Goal: Task Accomplishment & Management: Complete application form

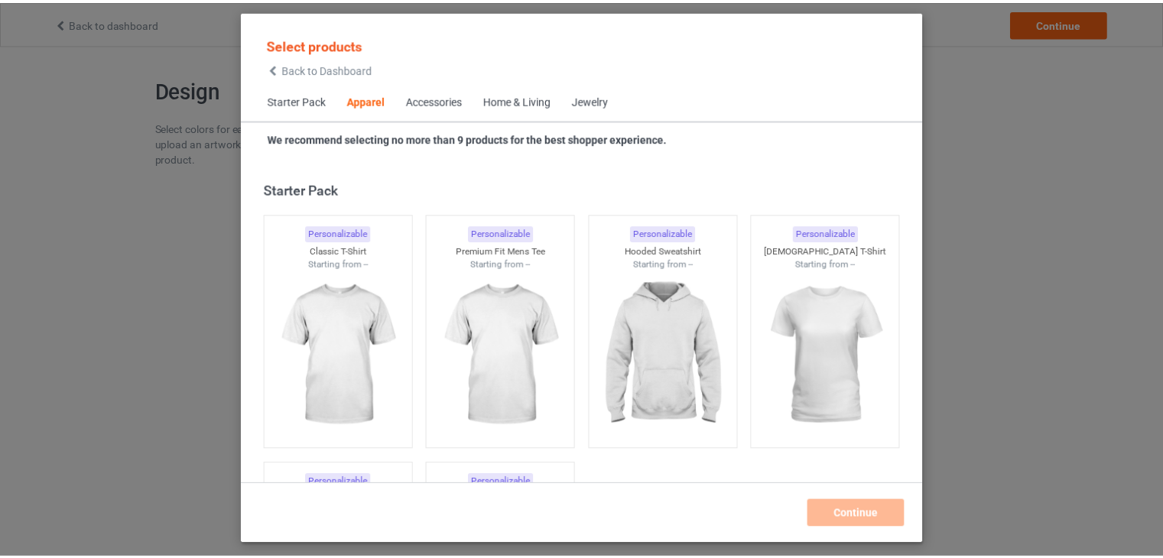
scroll to position [569, 0]
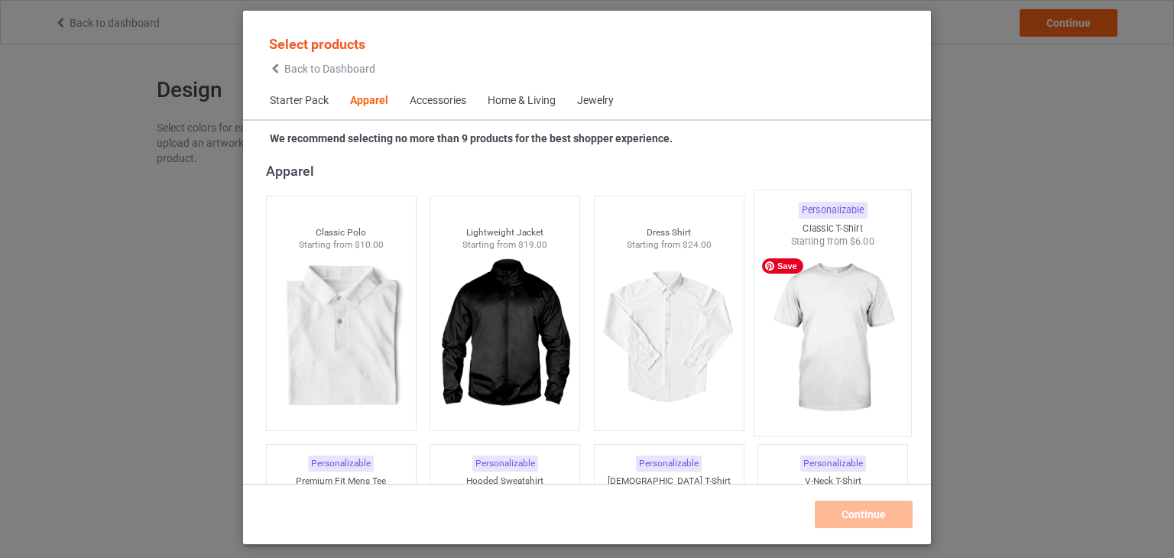
click at [823, 320] on img at bounding box center [833, 338] width 144 height 180
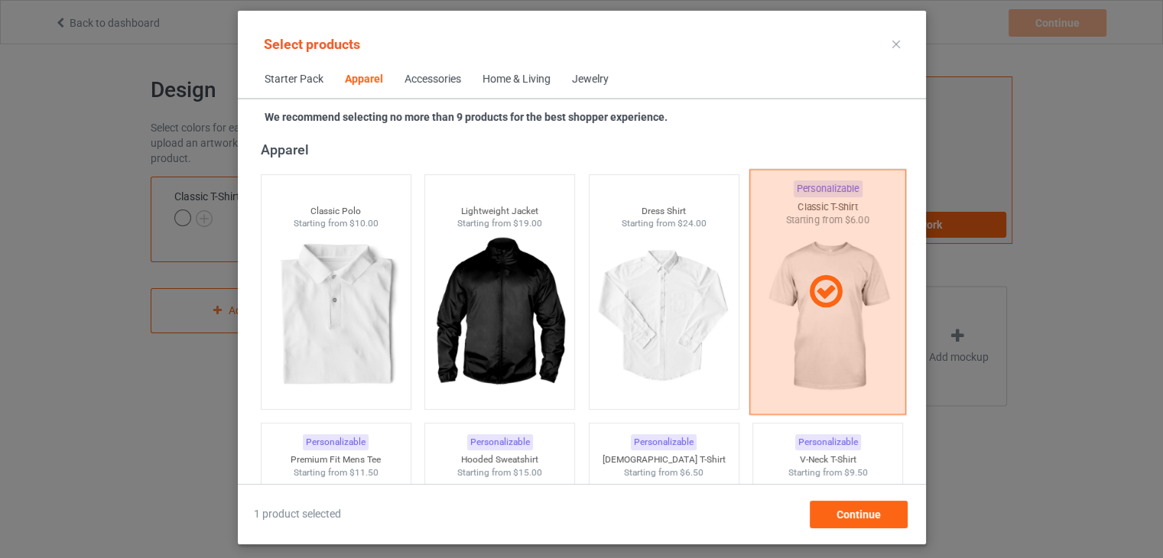
scroll to position [798, 0]
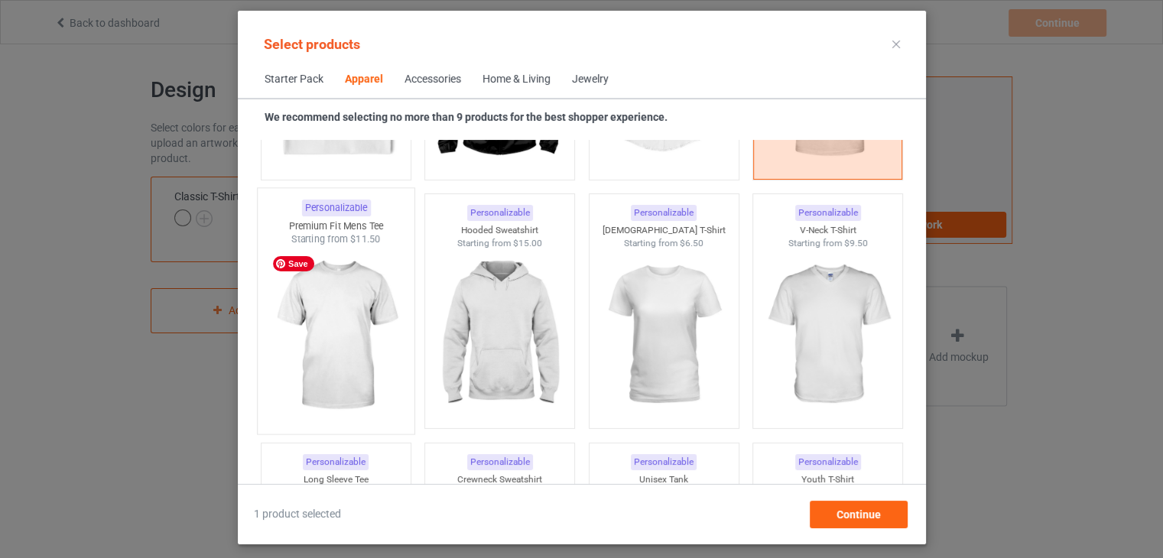
click at [329, 333] on img at bounding box center [336, 336] width 144 height 180
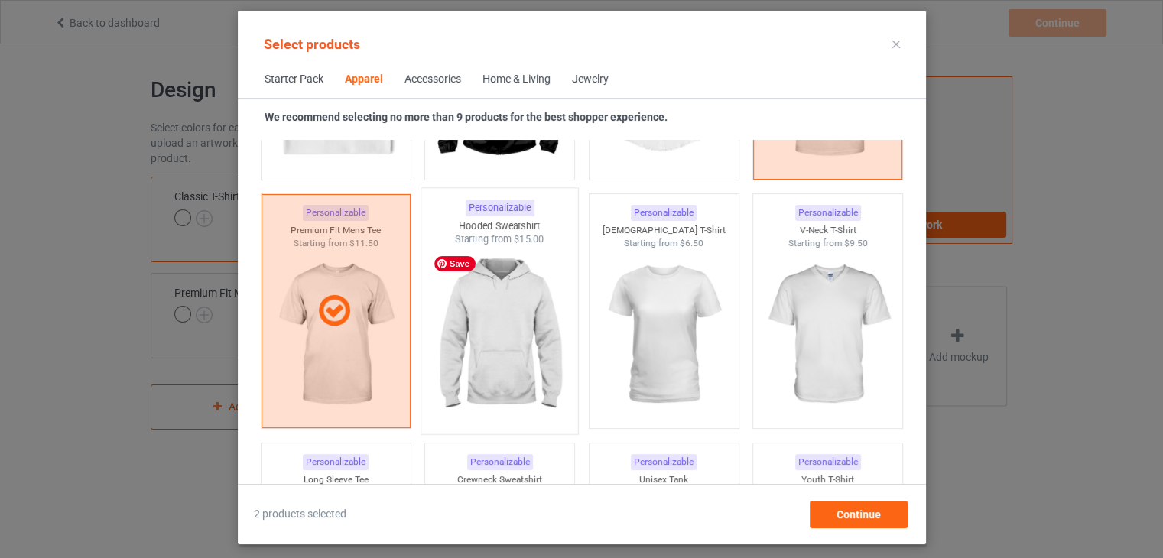
click at [511, 336] on img at bounding box center [499, 336] width 144 height 180
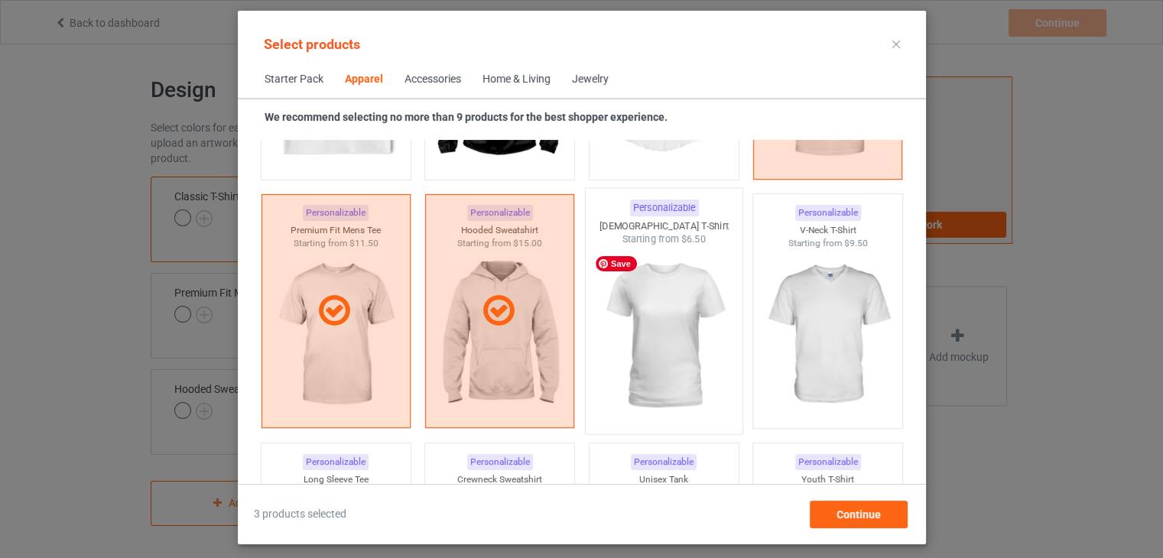
click at [638, 316] on img at bounding box center [664, 336] width 144 height 180
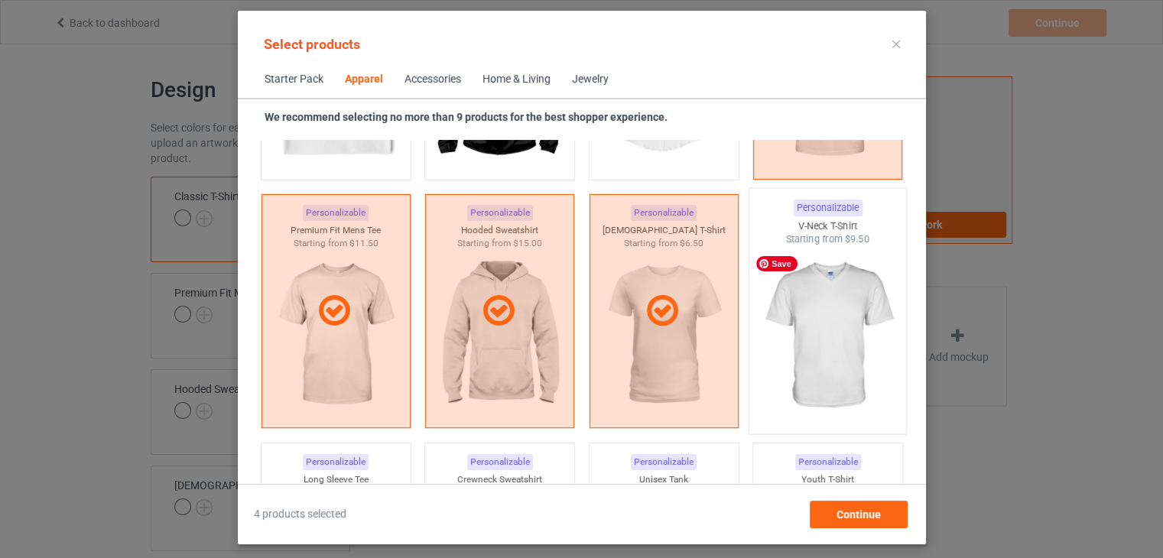
click at [820, 325] on img at bounding box center [827, 336] width 144 height 180
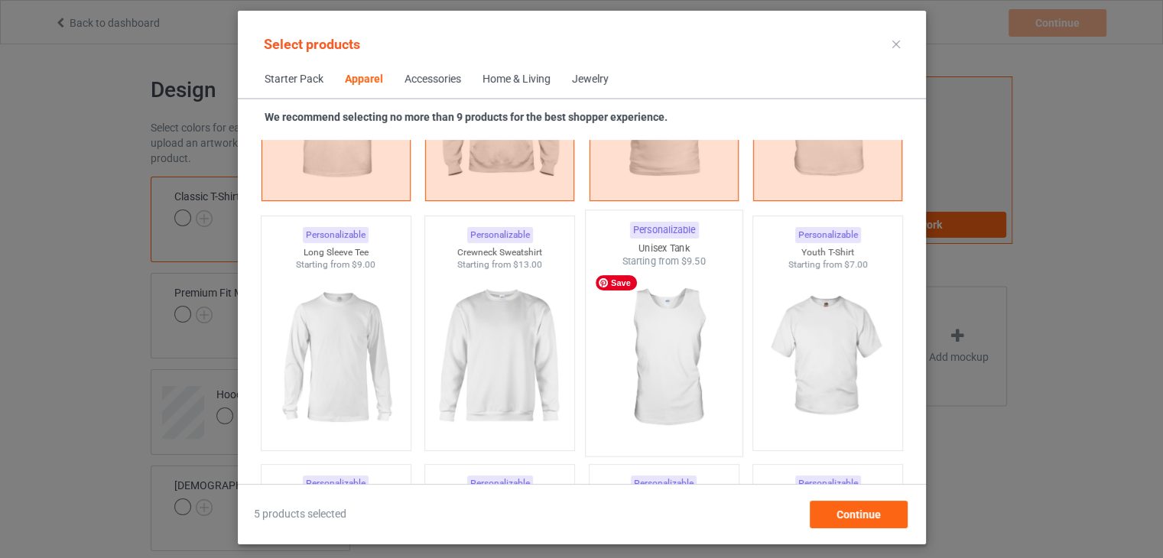
scroll to position [1027, 0]
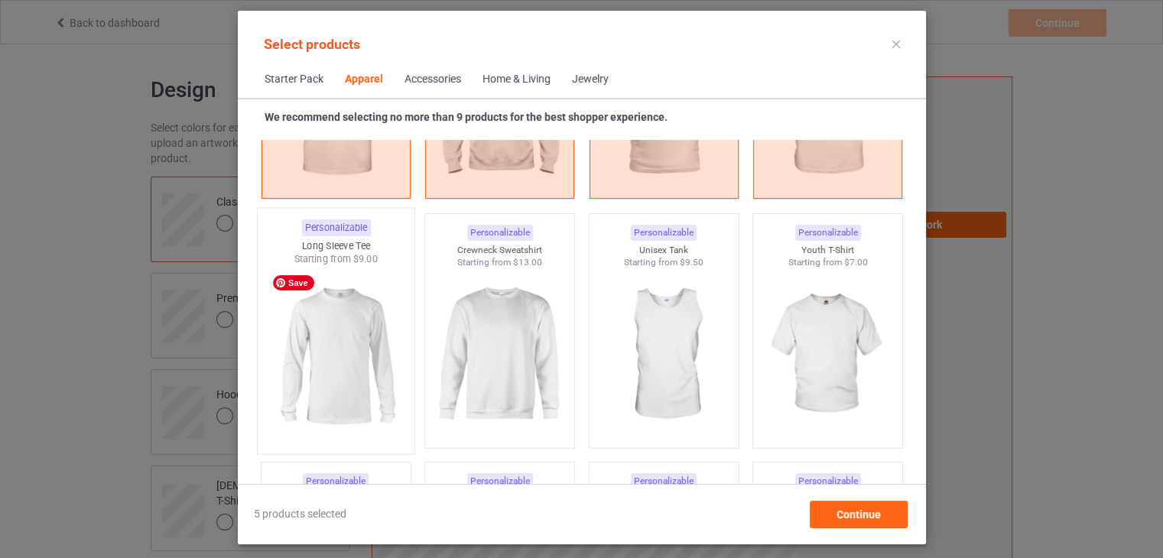
click at [346, 338] on img at bounding box center [336, 356] width 144 height 180
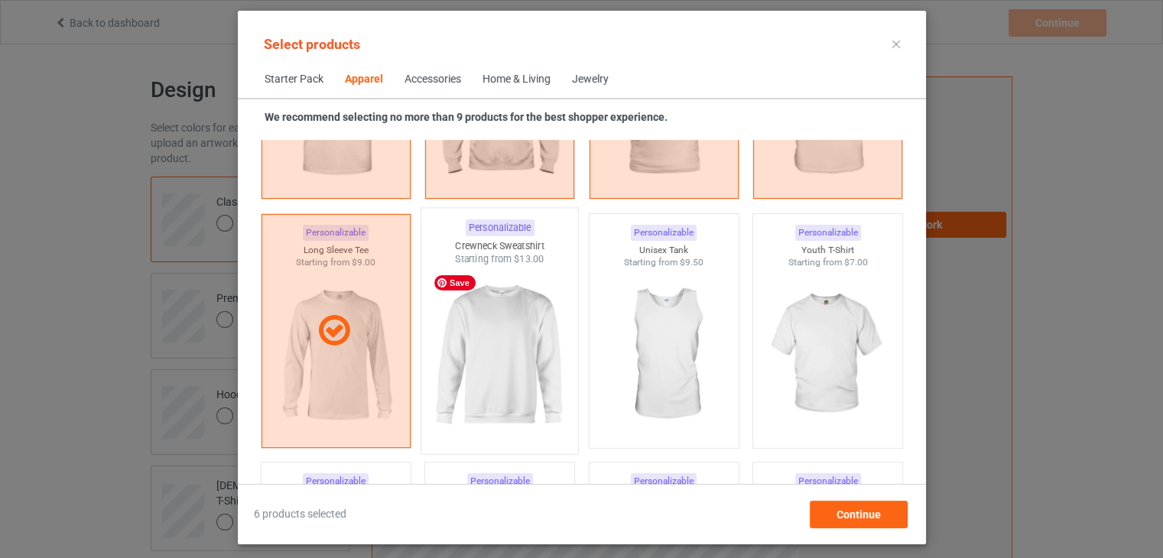
click at [524, 353] on img at bounding box center [499, 356] width 144 height 180
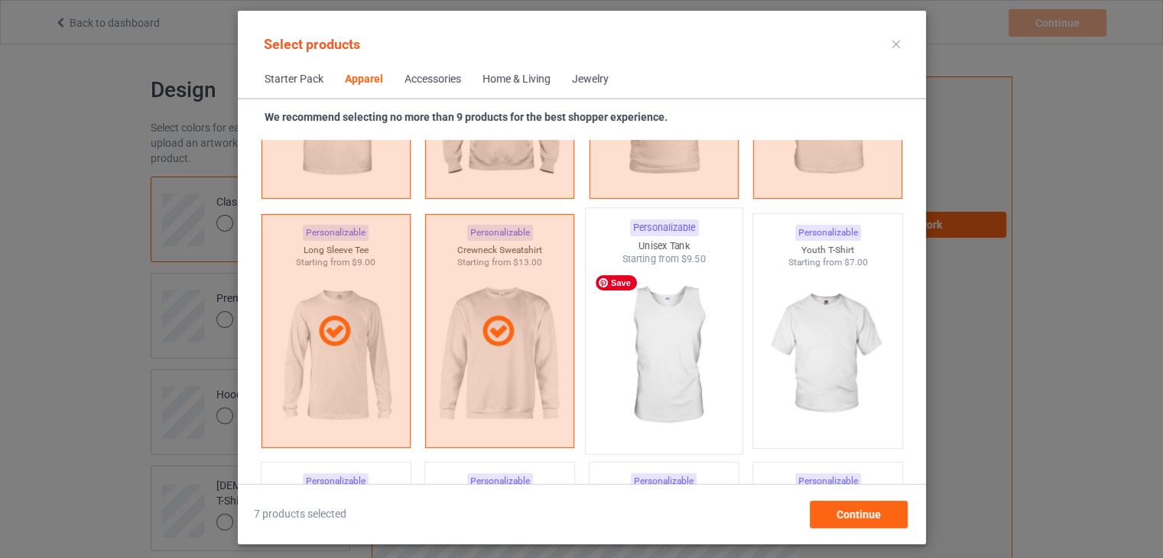
click at [658, 331] on img at bounding box center [664, 356] width 144 height 180
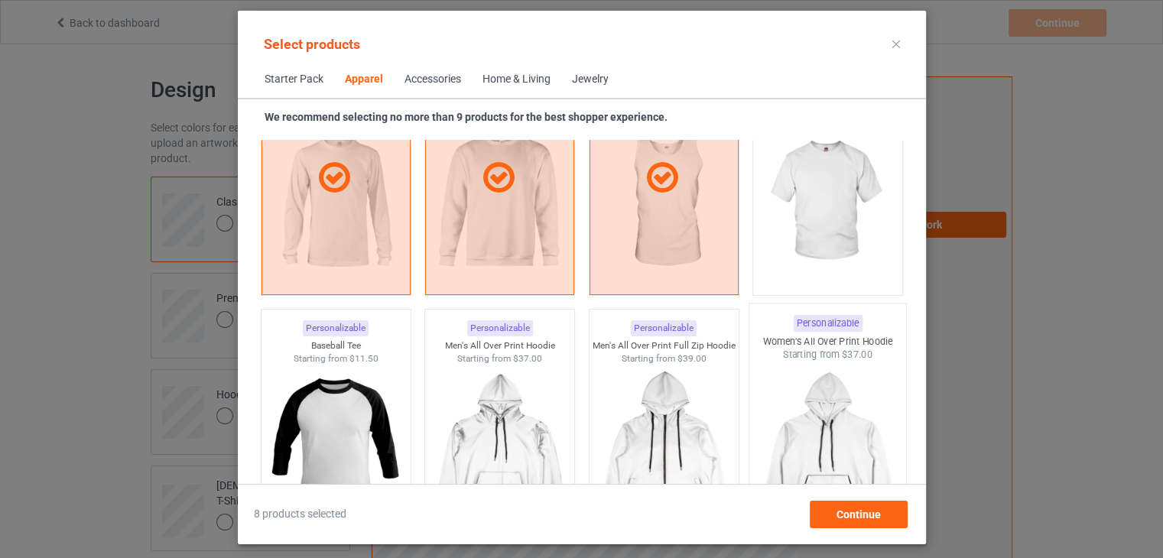
scroll to position [1104, 0]
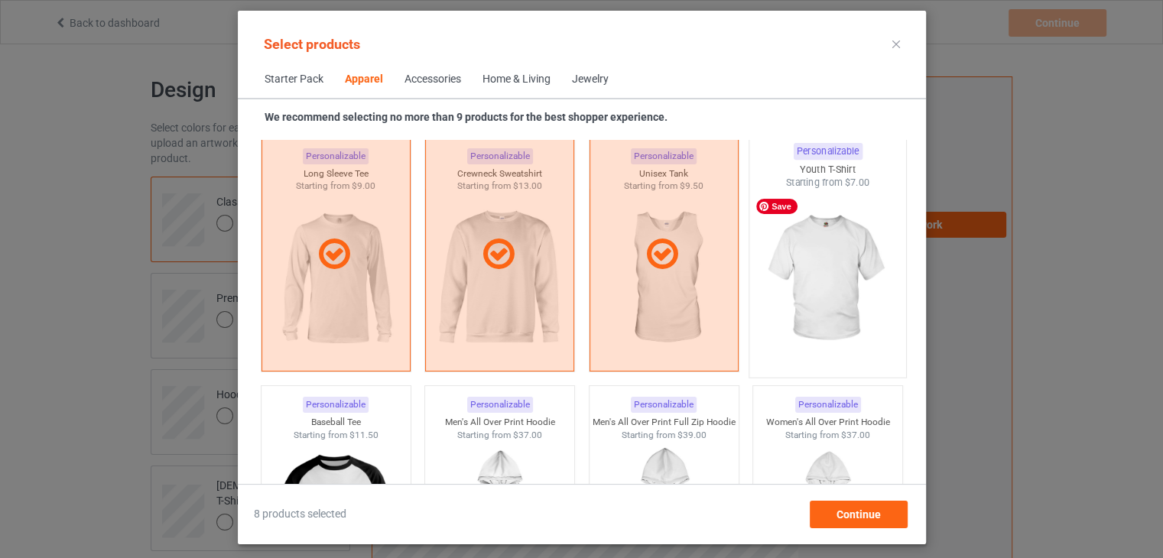
click at [832, 300] on img at bounding box center [827, 280] width 144 height 180
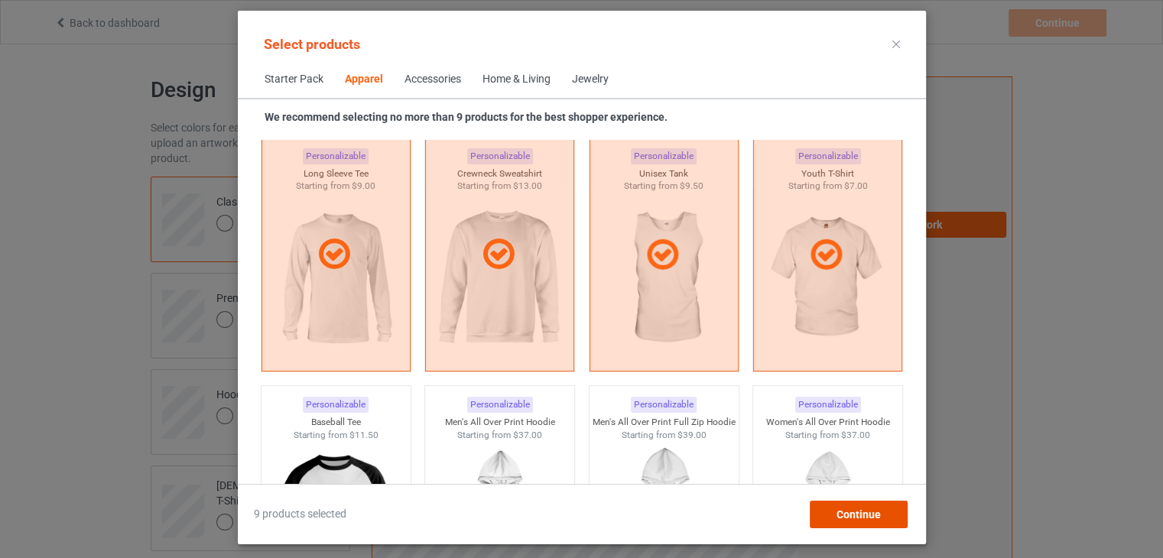
click at [859, 511] on span "Continue" at bounding box center [858, 514] width 44 height 12
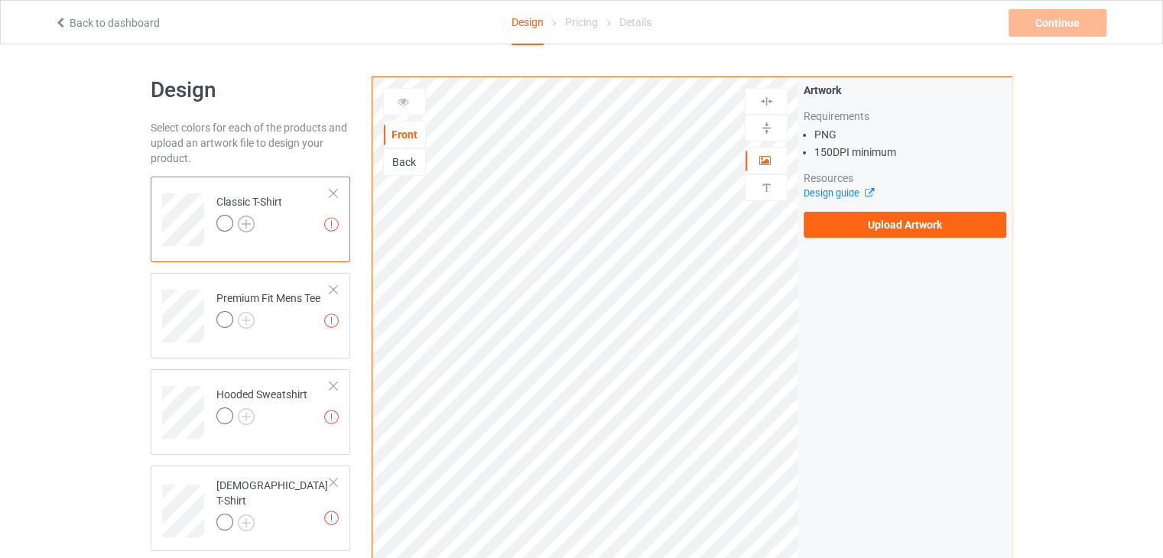
click at [252, 222] on img at bounding box center [246, 224] width 17 height 17
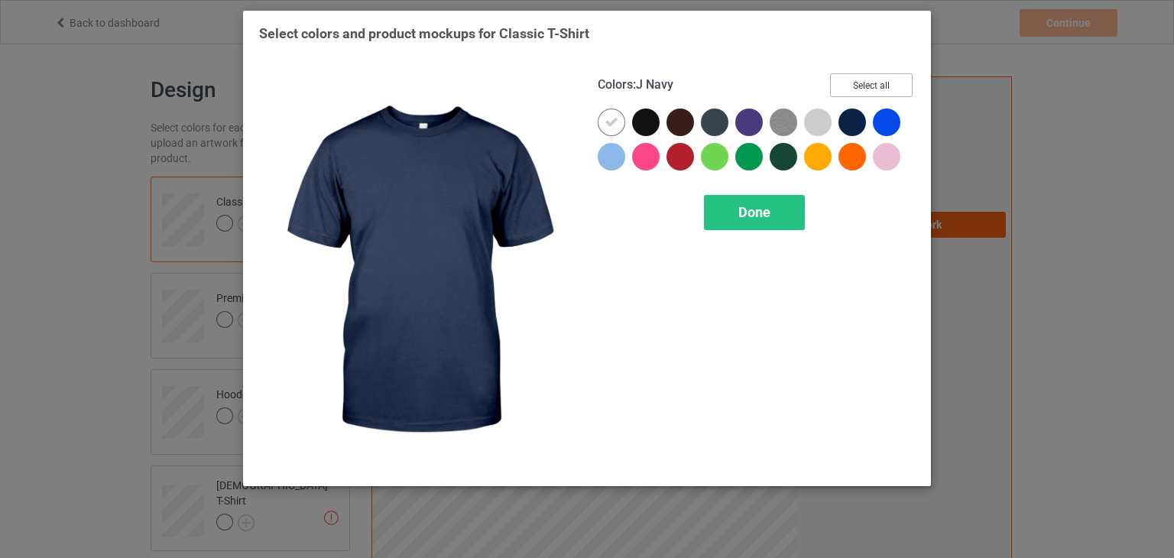
click at [866, 84] on button "Select all" at bounding box center [871, 85] width 83 height 24
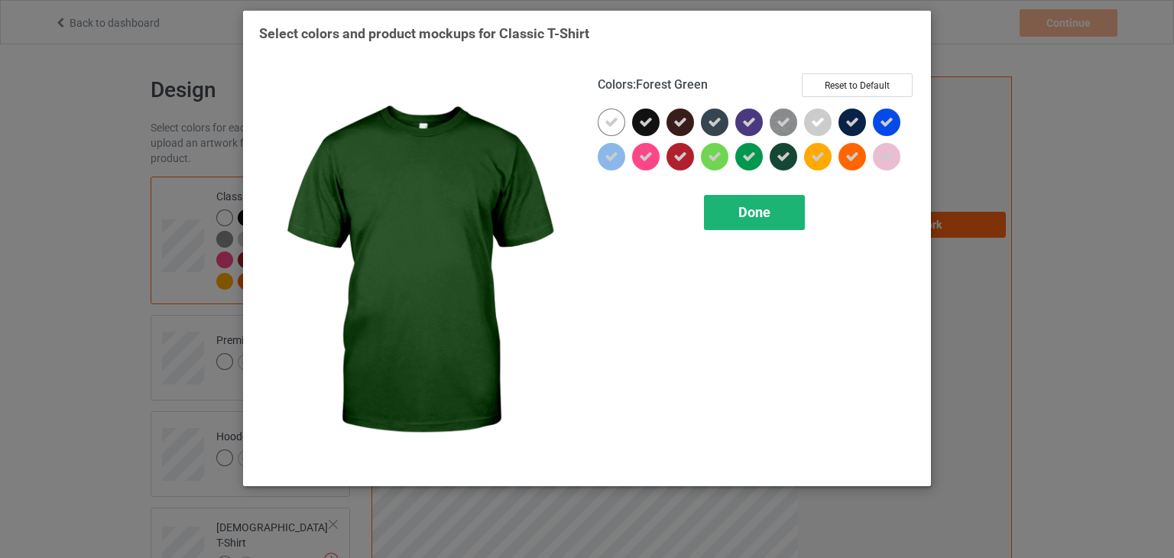
click at [736, 221] on div "Done" at bounding box center [754, 212] width 101 height 35
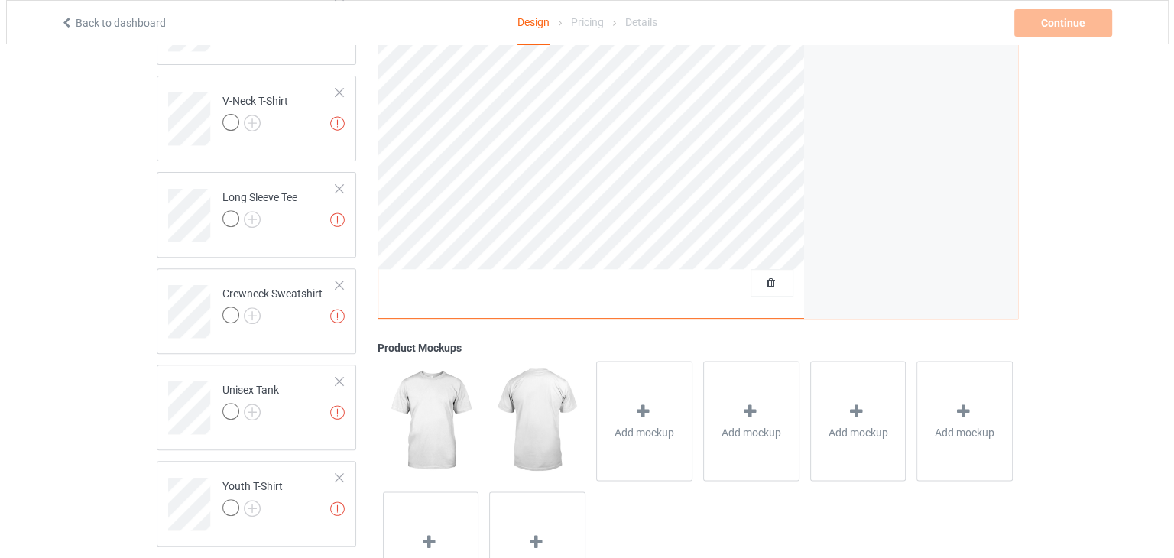
scroll to position [535, 0]
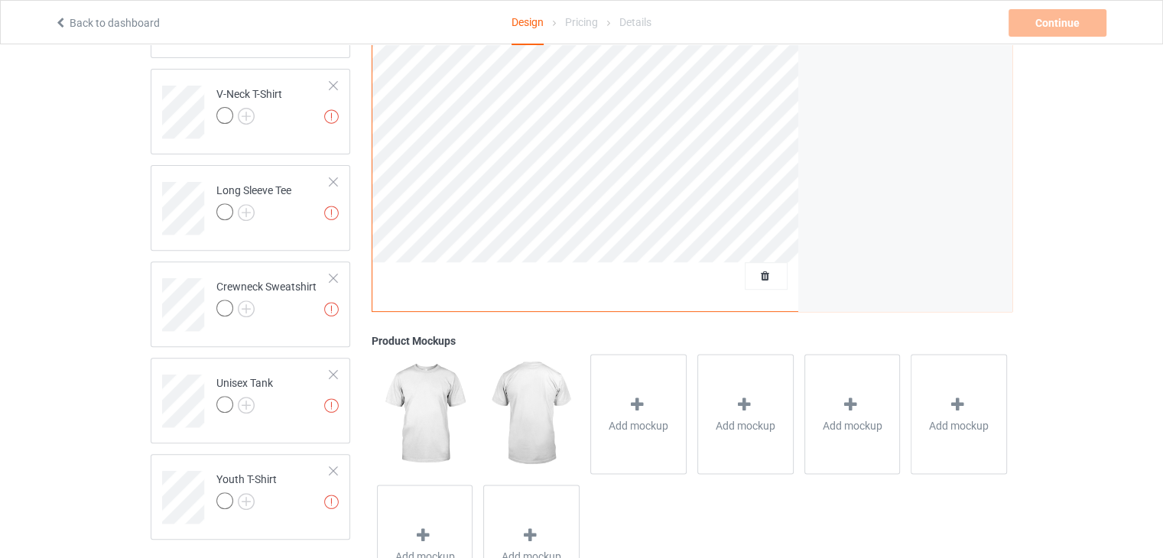
click at [589, 362] on div "Add mockup" at bounding box center [638, 414] width 107 height 131
click at [609, 384] on div "Add mockup" at bounding box center [638, 415] width 96 height 120
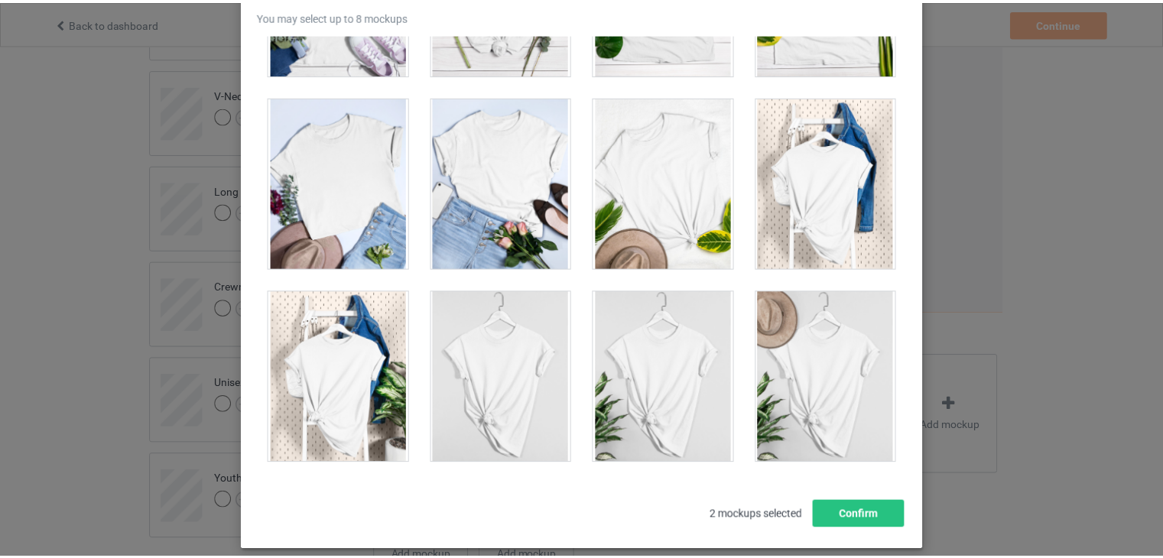
scroll to position [21849, 0]
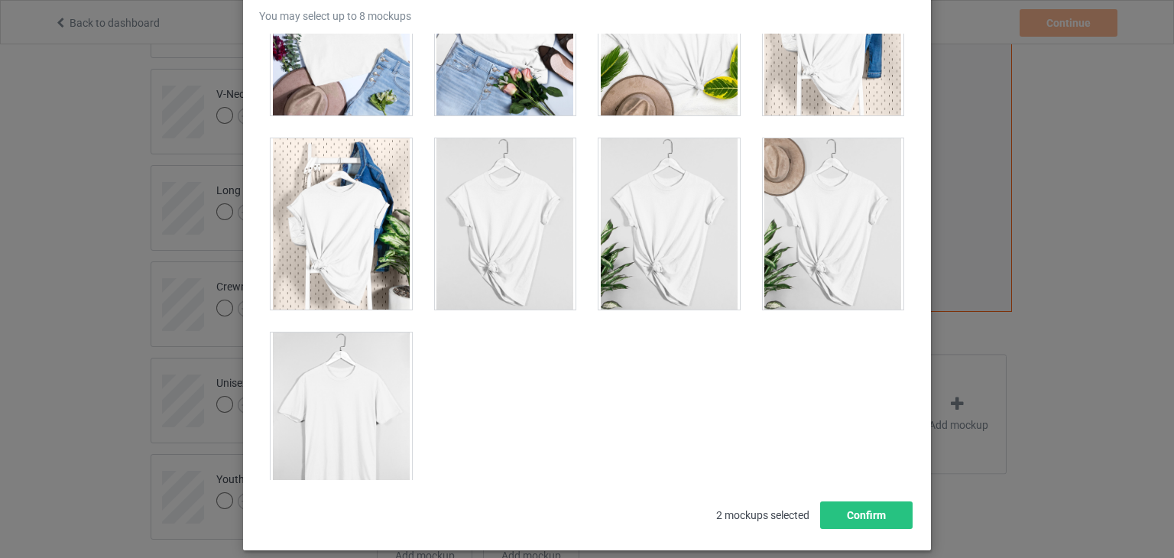
click at [359, 410] on div at bounding box center [341, 418] width 141 height 171
click at [327, 201] on div at bounding box center [341, 223] width 141 height 171
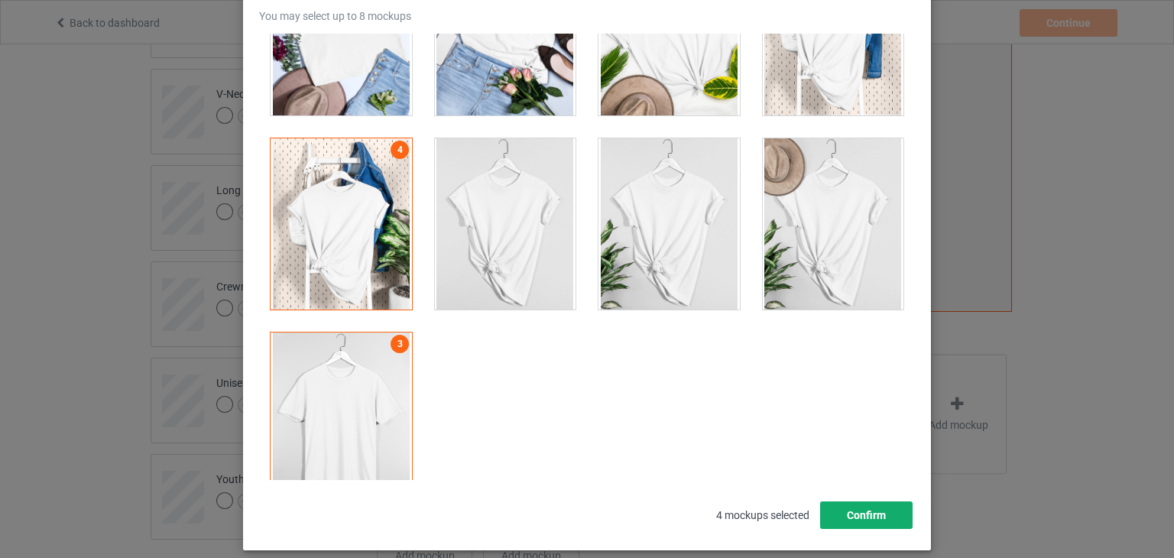
click at [868, 525] on button "Confirm" at bounding box center [866, 515] width 93 height 28
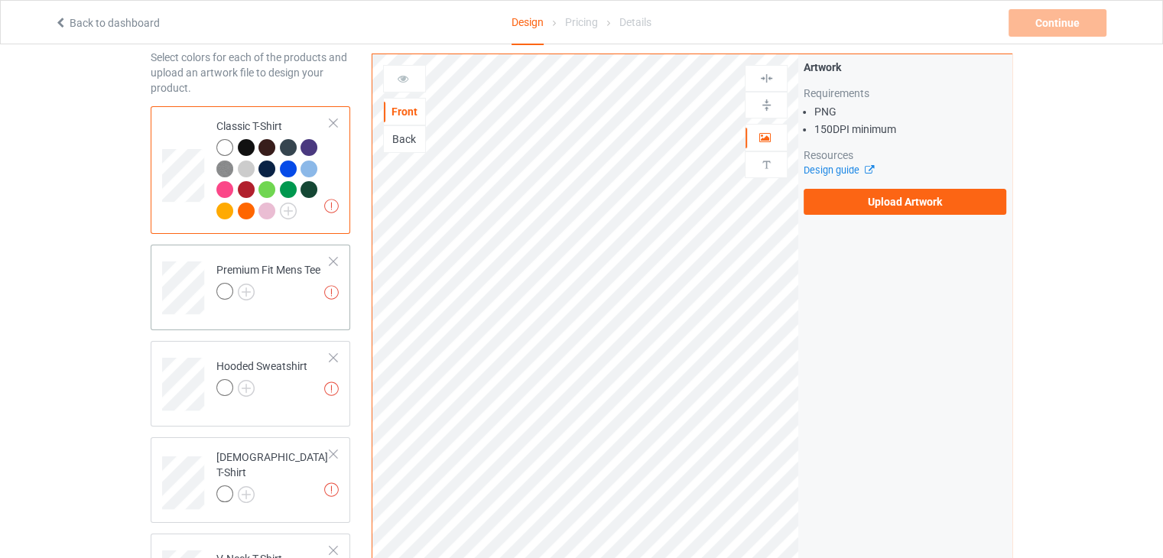
scroll to position [153, 0]
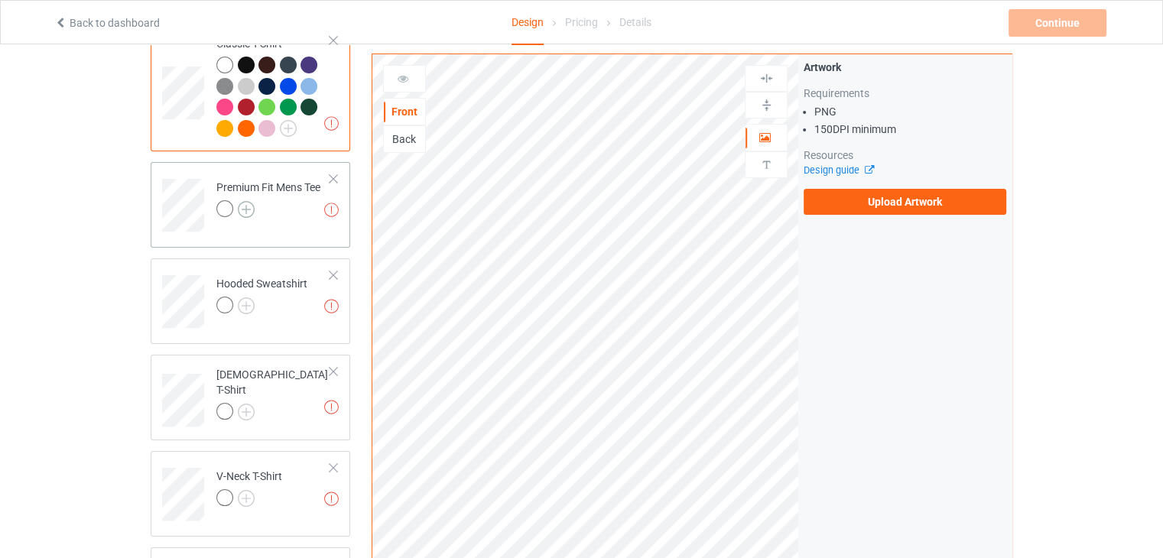
click at [245, 212] on img at bounding box center [246, 209] width 17 height 17
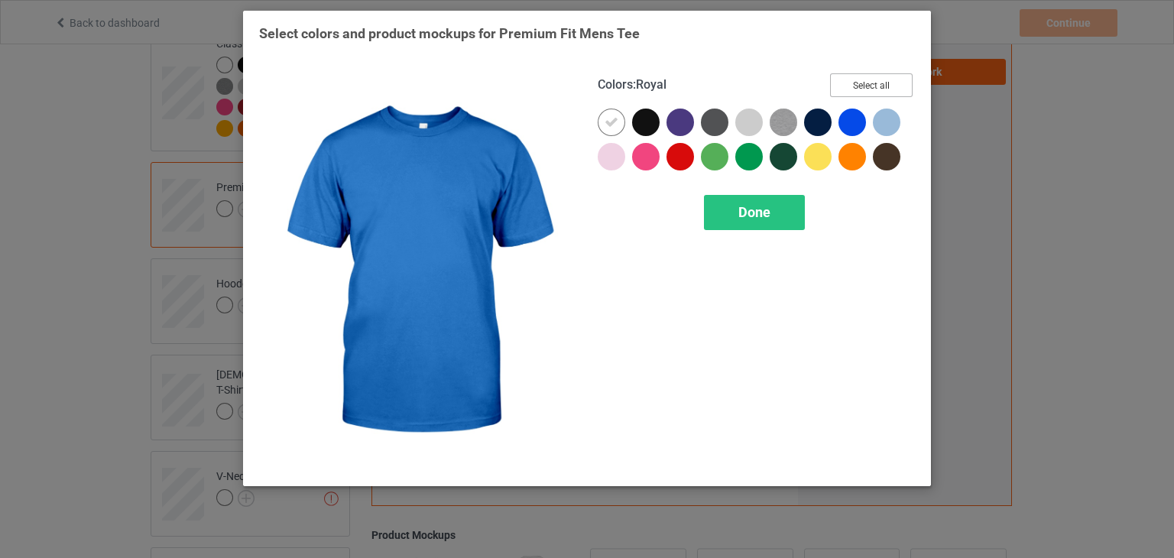
drag, startPoint x: 860, startPoint y: 83, endPoint x: 853, endPoint y: 89, distance: 9.2
click at [859, 83] on button "Select all" at bounding box center [871, 85] width 83 height 24
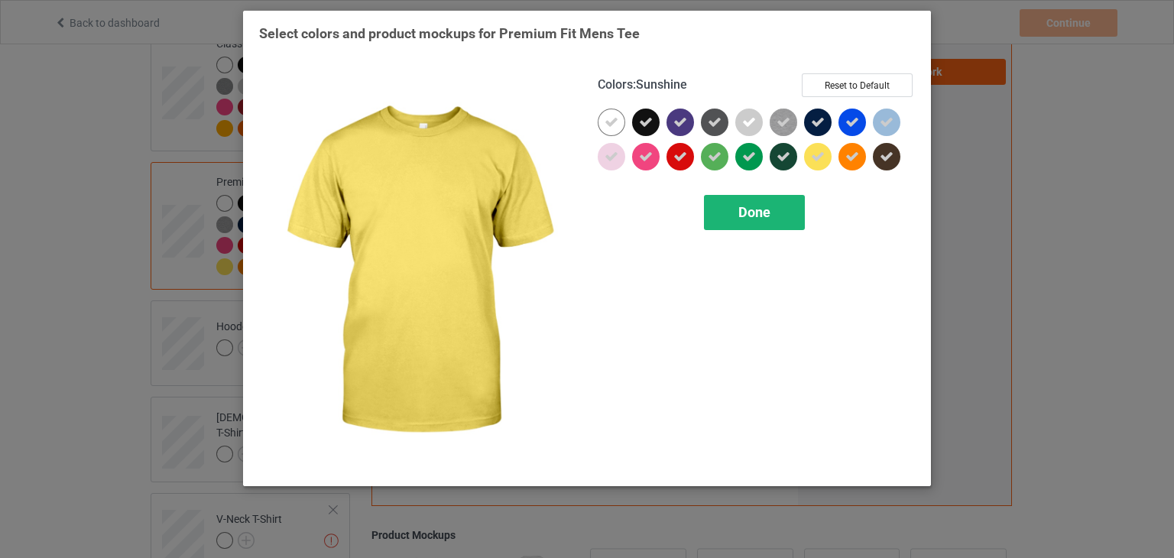
click at [740, 211] on span "Done" at bounding box center [754, 212] width 32 height 16
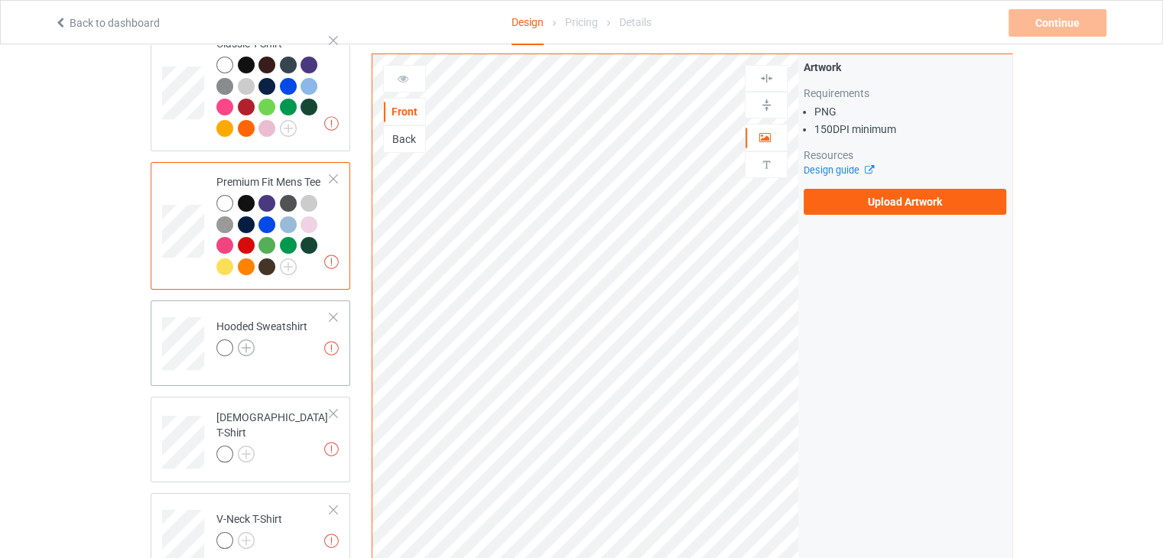
click at [242, 344] on img at bounding box center [246, 347] width 17 height 17
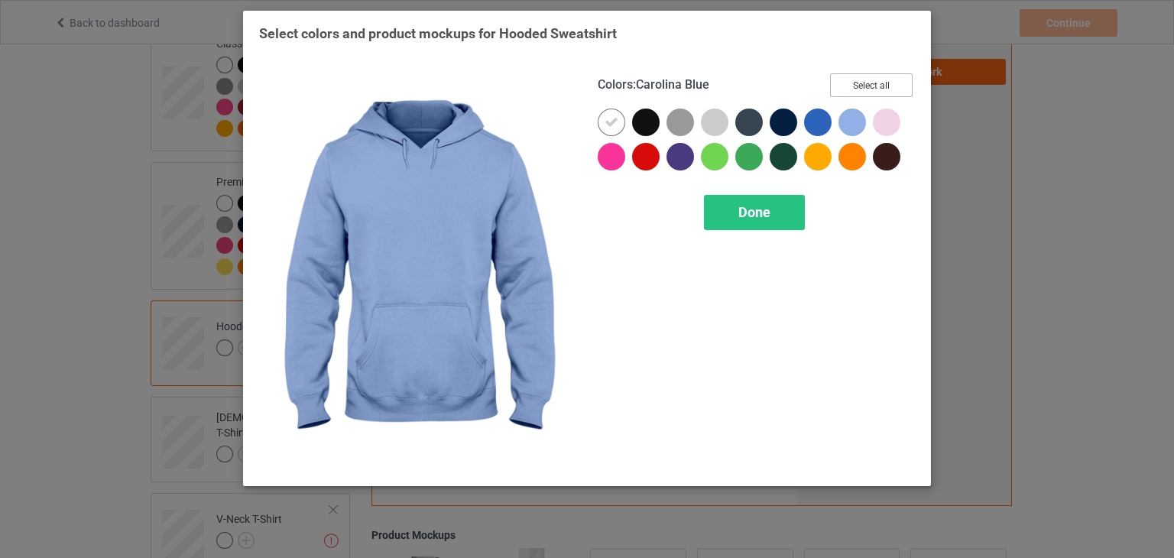
click at [852, 83] on button "Select all" at bounding box center [871, 85] width 83 height 24
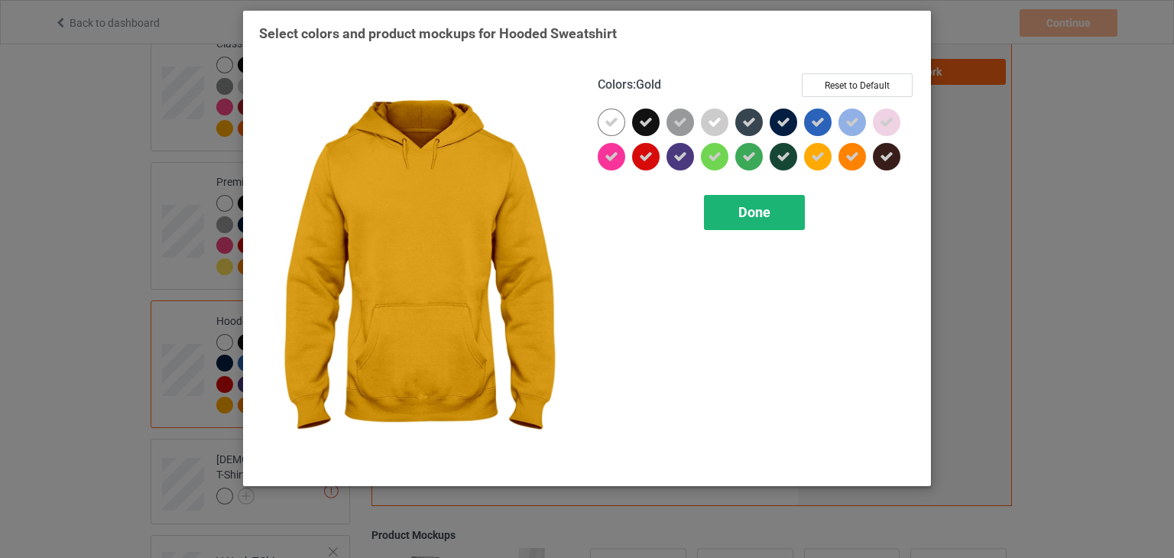
click at [772, 221] on div "Done" at bounding box center [754, 212] width 101 height 35
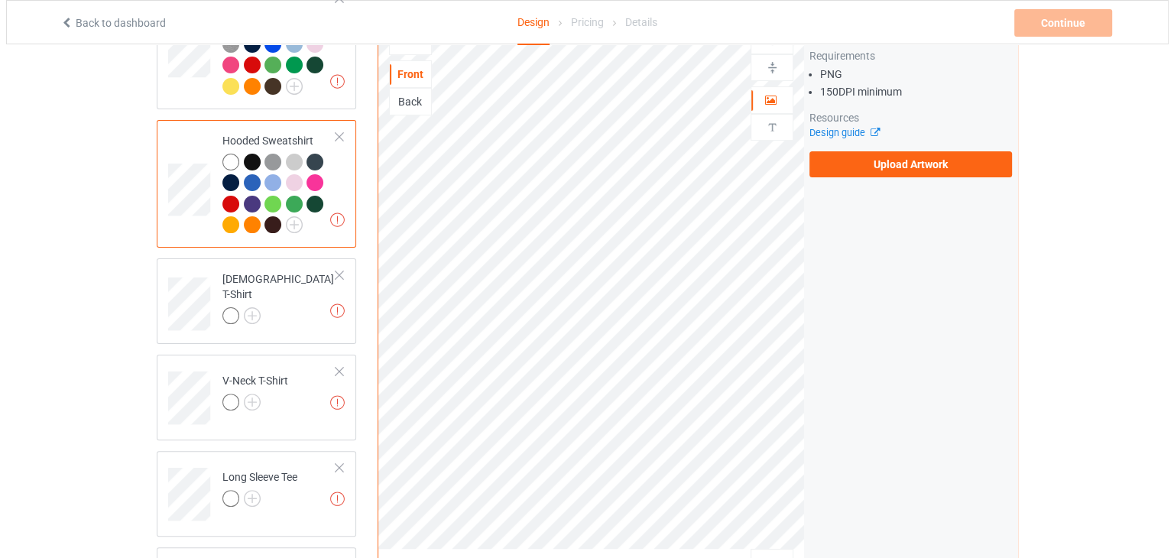
scroll to position [459, 0]
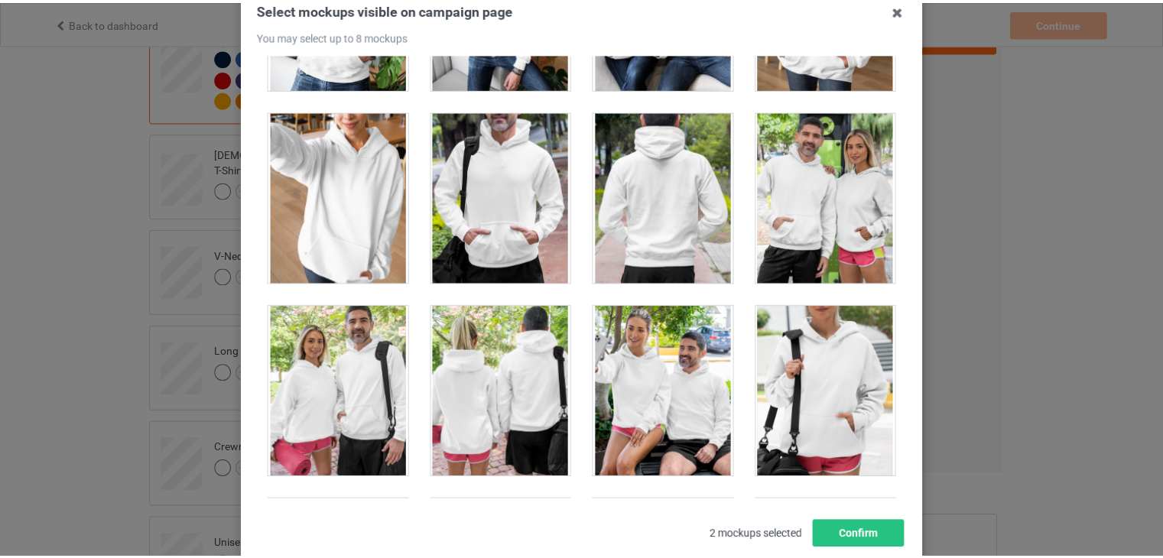
scroll to position [12207, 0]
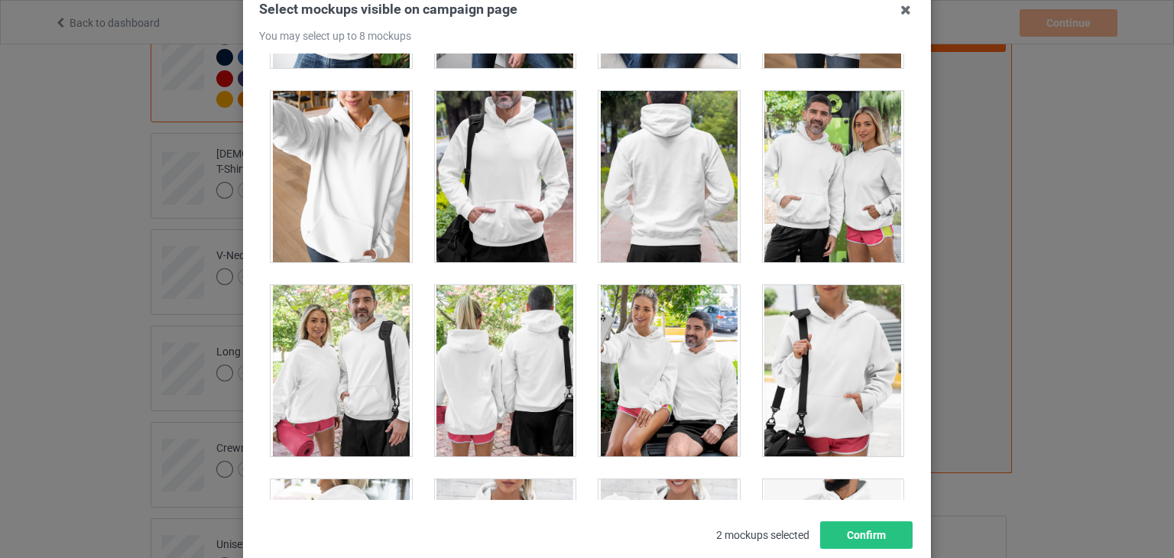
click at [495, 163] on div at bounding box center [505, 176] width 141 height 171
click at [868, 541] on button "Confirm" at bounding box center [866, 535] width 93 height 28
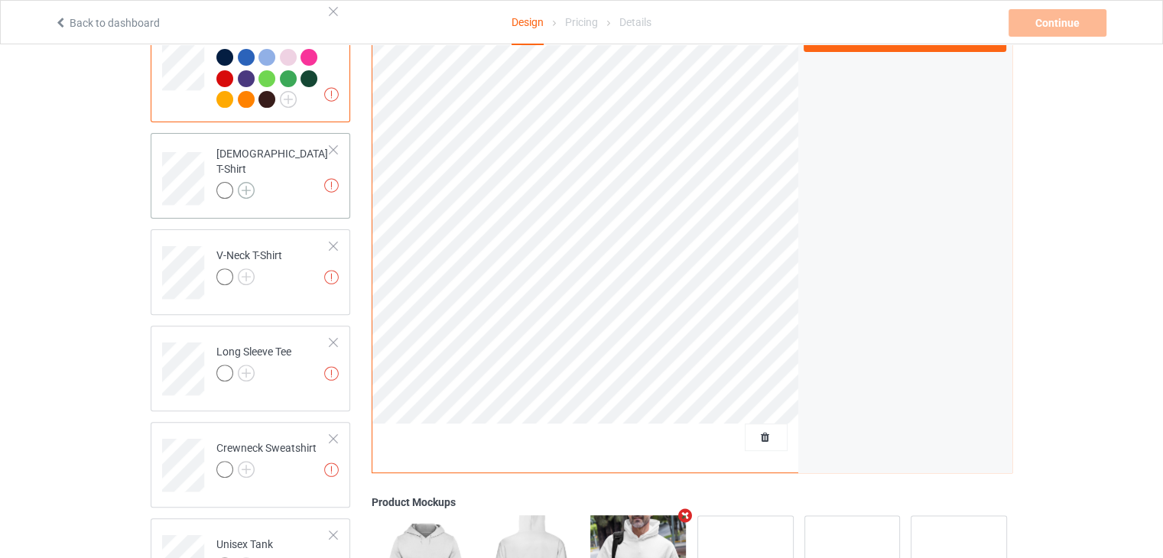
click at [243, 182] on img at bounding box center [246, 190] width 17 height 17
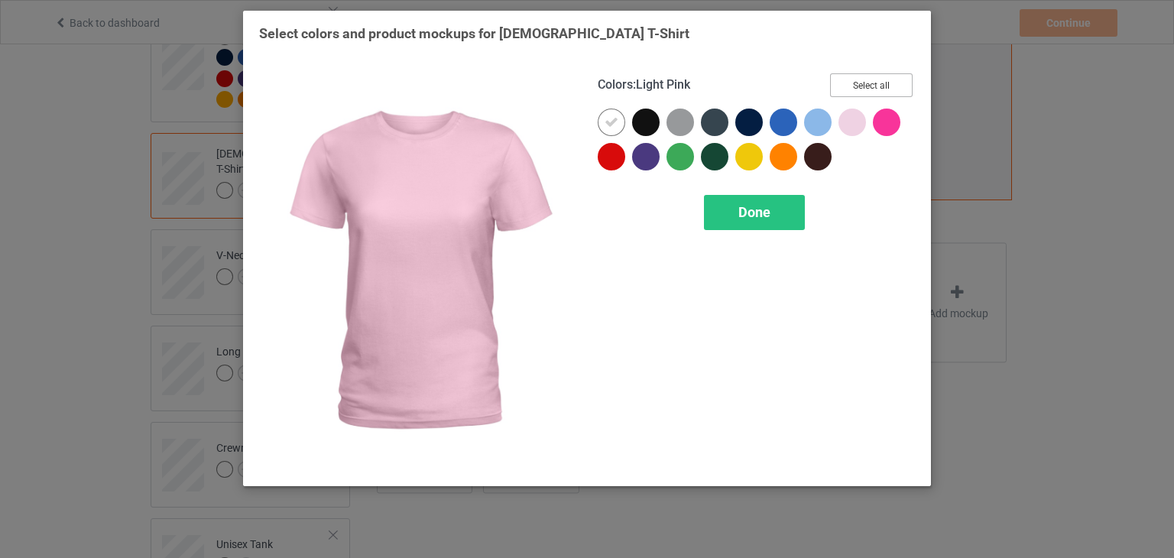
click at [868, 83] on button "Select all" at bounding box center [871, 85] width 83 height 24
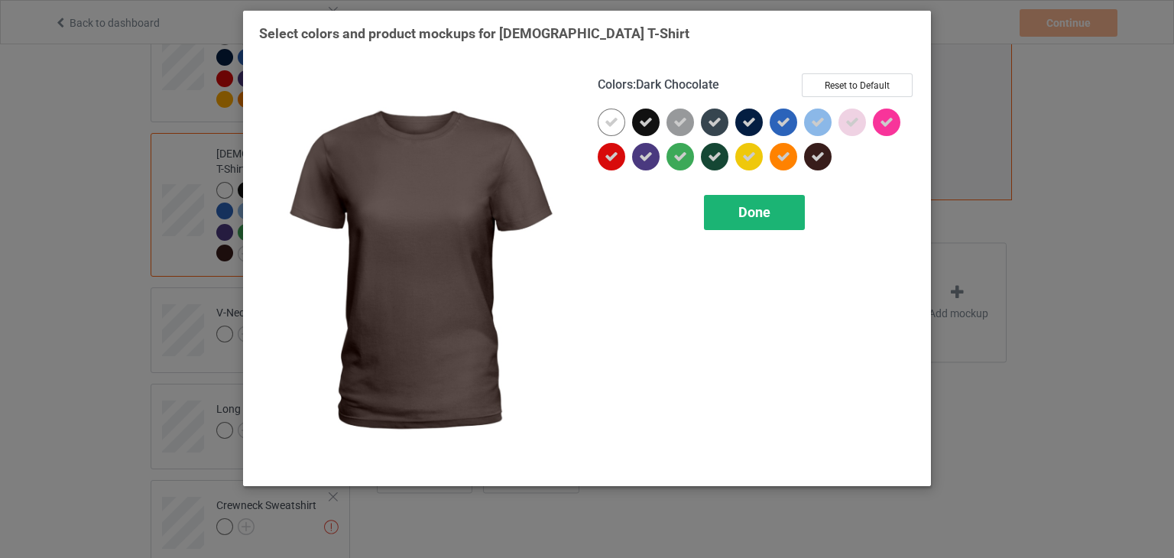
click at [780, 219] on div "Done" at bounding box center [754, 212] width 101 height 35
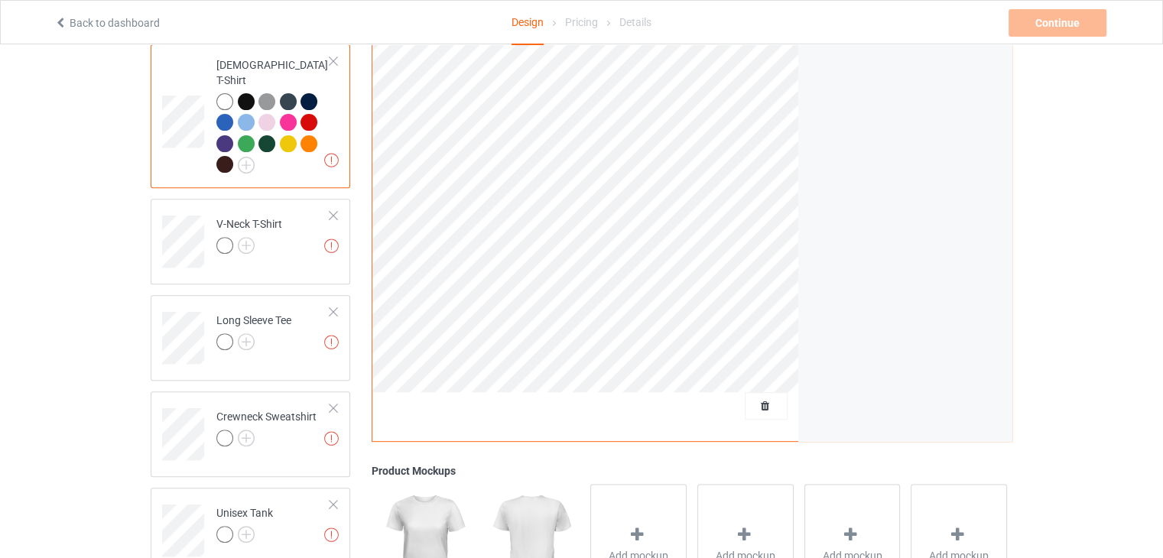
scroll to position [612, 0]
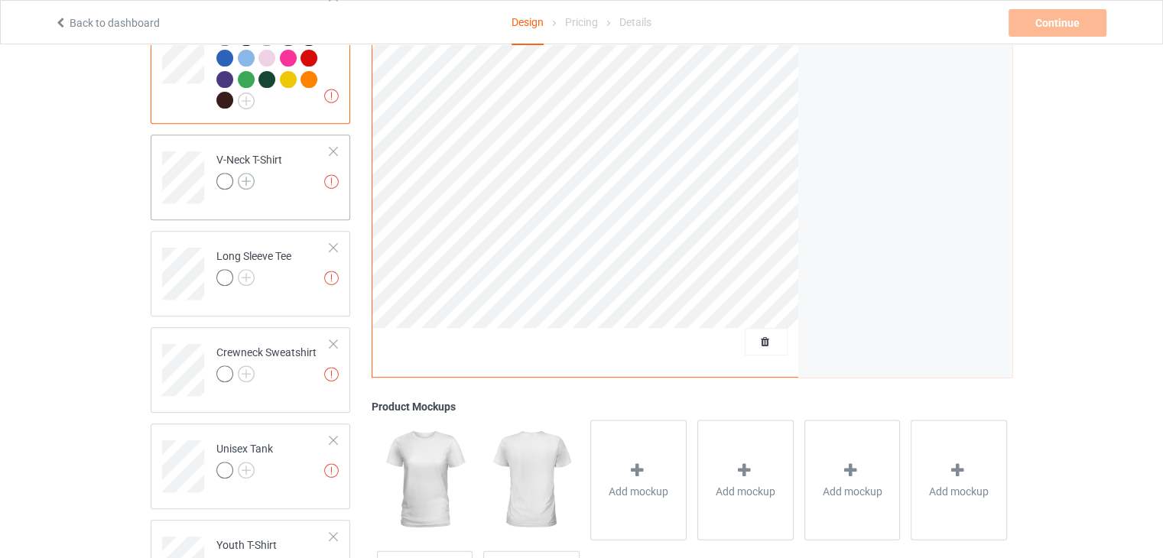
click at [248, 173] on img at bounding box center [246, 181] width 17 height 17
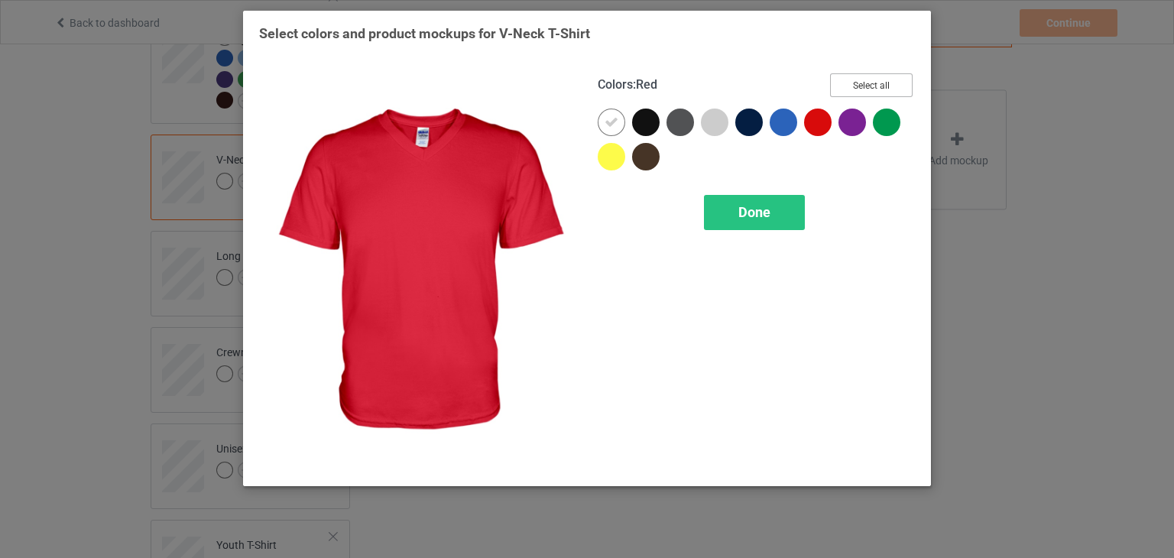
click at [896, 88] on button "Select all" at bounding box center [871, 85] width 83 height 24
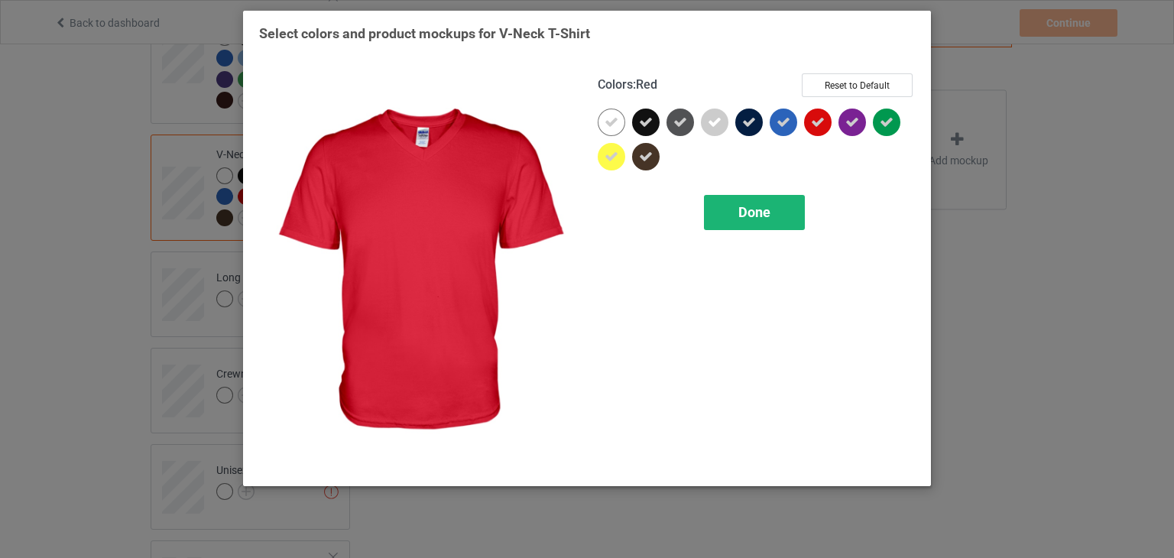
click at [770, 207] on span "Done" at bounding box center [754, 212] width 32 height 16
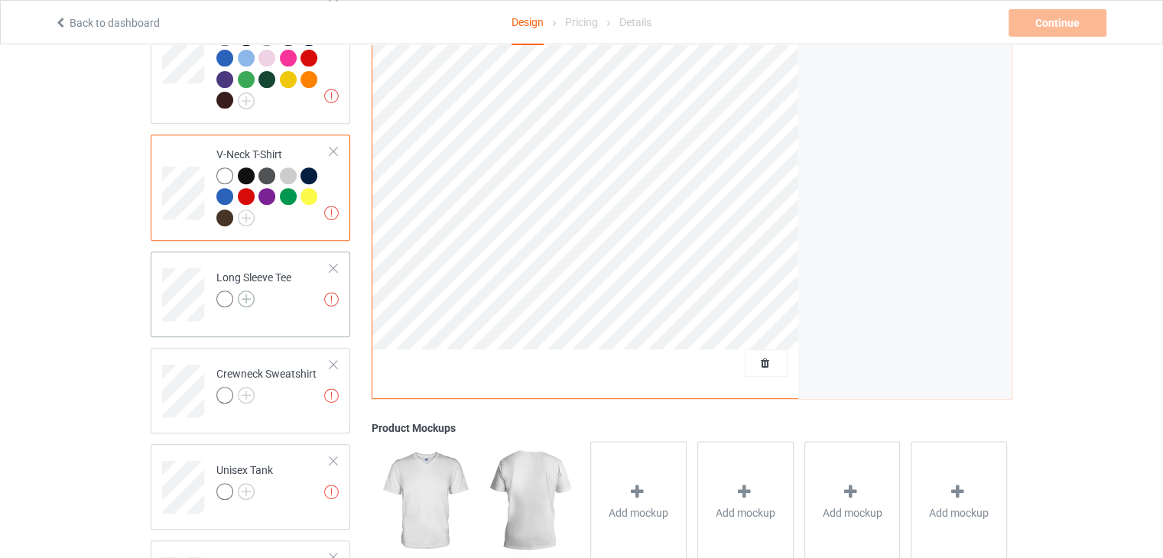
click at [251, 291] on img at bounding box center [246, 299] width 17 height 17
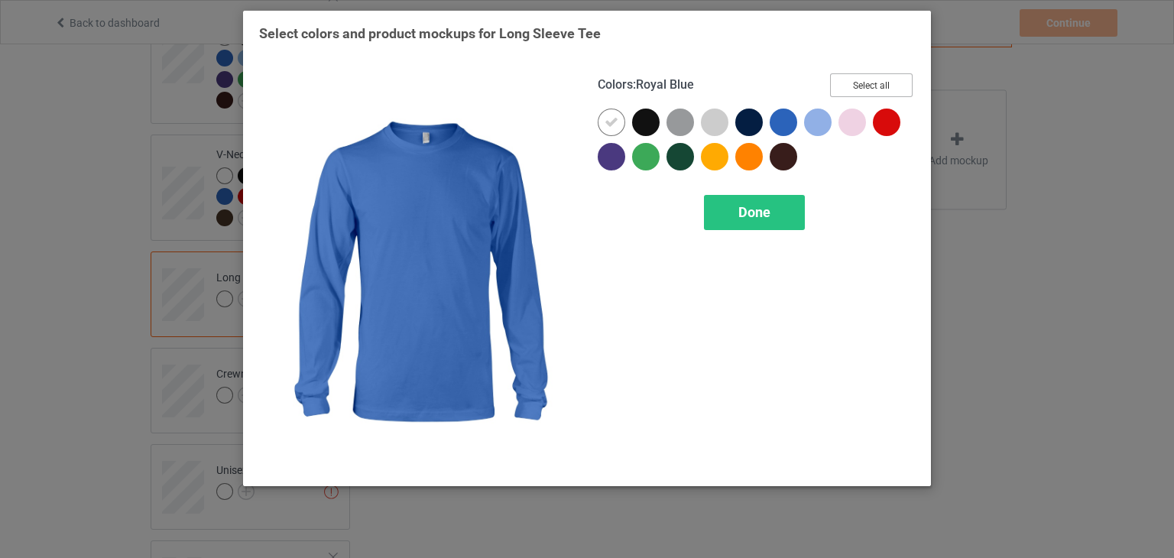
click at [852, 80] on button "Select all" at bounding box center [871, 85] width 83 height 24
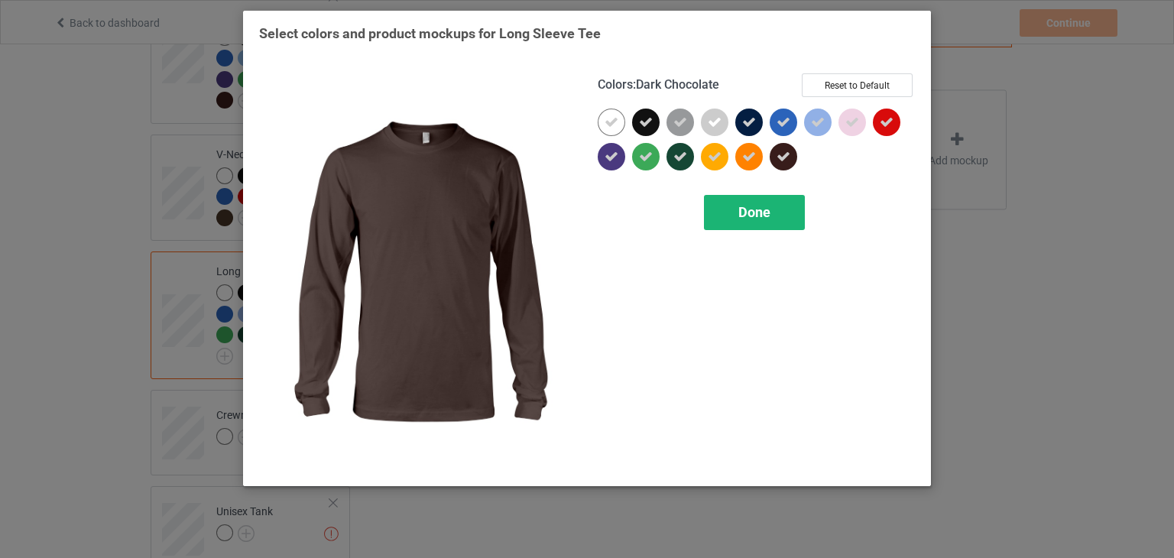
click at [745, 214] on span "Done" at bounding box center [754, 212] width 32 height 16
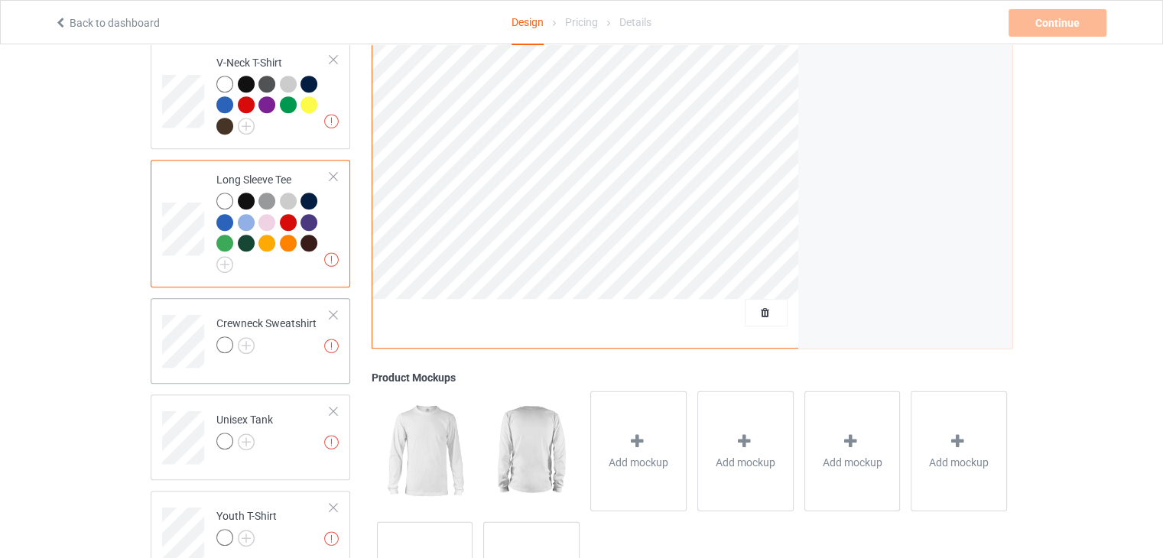
scroll to position [764, 0]
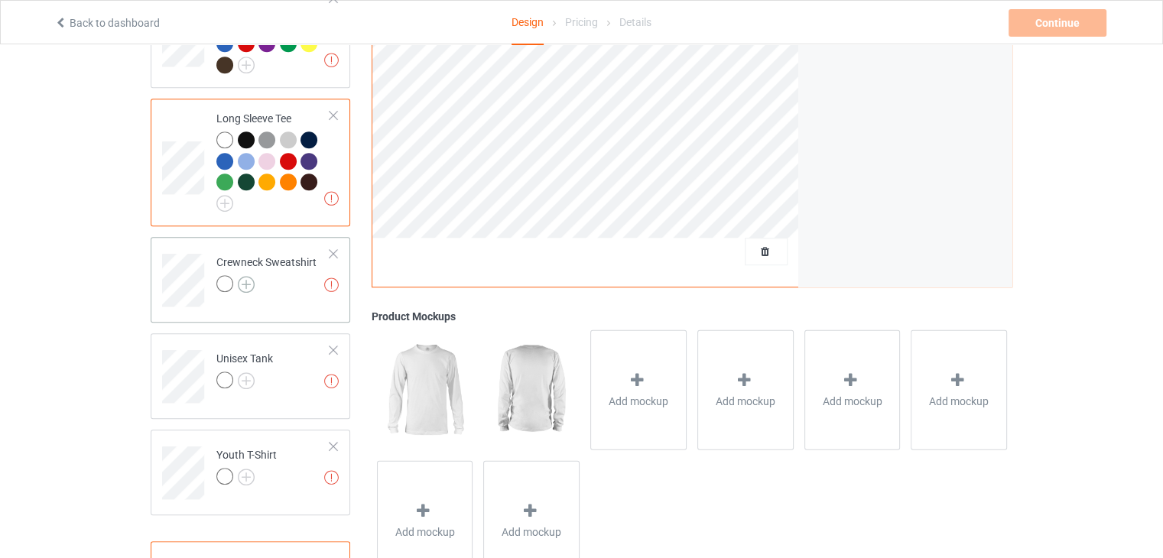
click at [245, 276] on img at bounding box center [246, 284] width 17 height 17
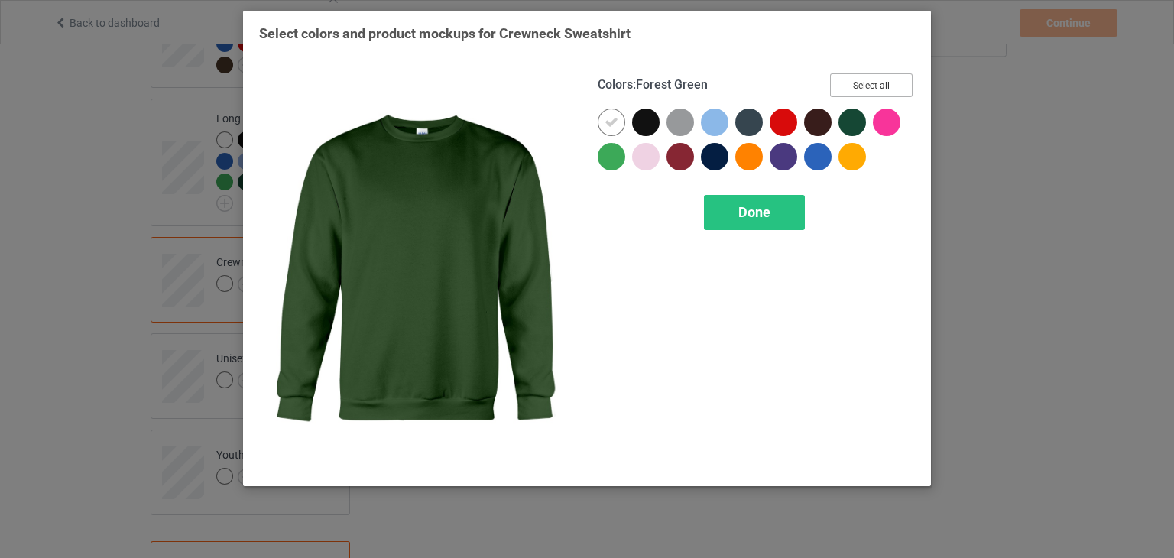
click at [859, 85] on button "Select all" at bounding box center [871, 85] width 83 height 24
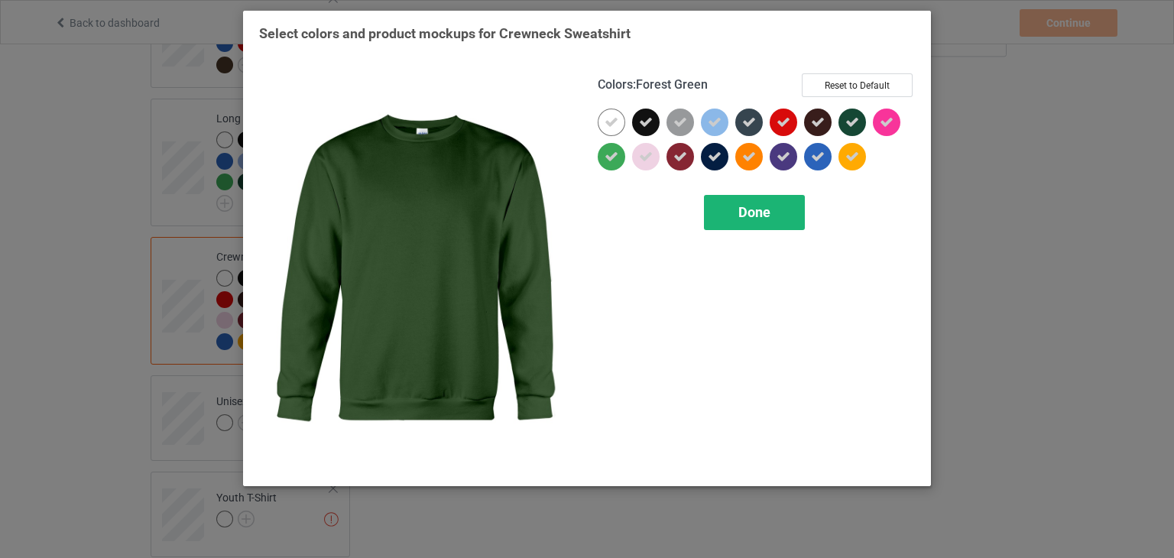
click at [792, 215] on div "Done" at bounding box center [754, 212] width 101 height 35
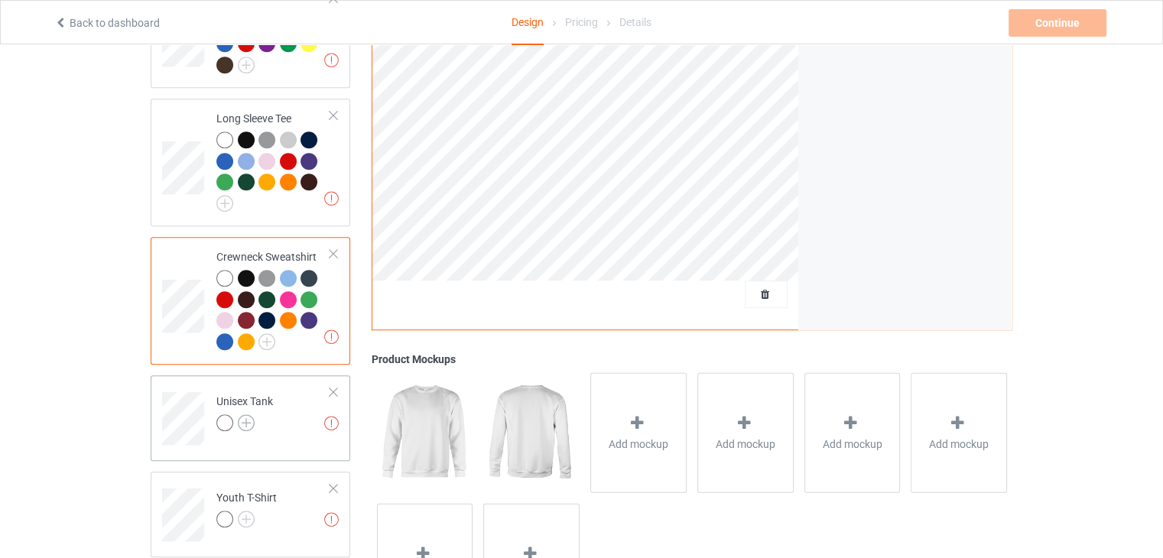
click at [244, 414] on img at bounding box center [246, 422] width 17 height 17
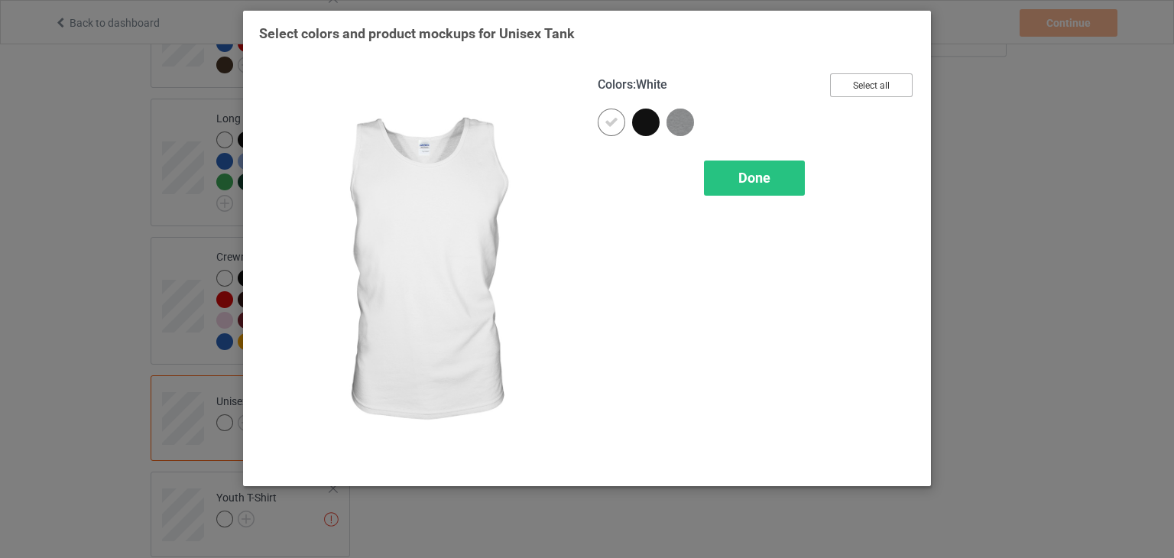
click at [846, 86] on button "Select all" at bounding box center [871, 85] width 83 height 24
click at [729, 163] on div "Done" at bounding box center [754, 178] width 101 height 35
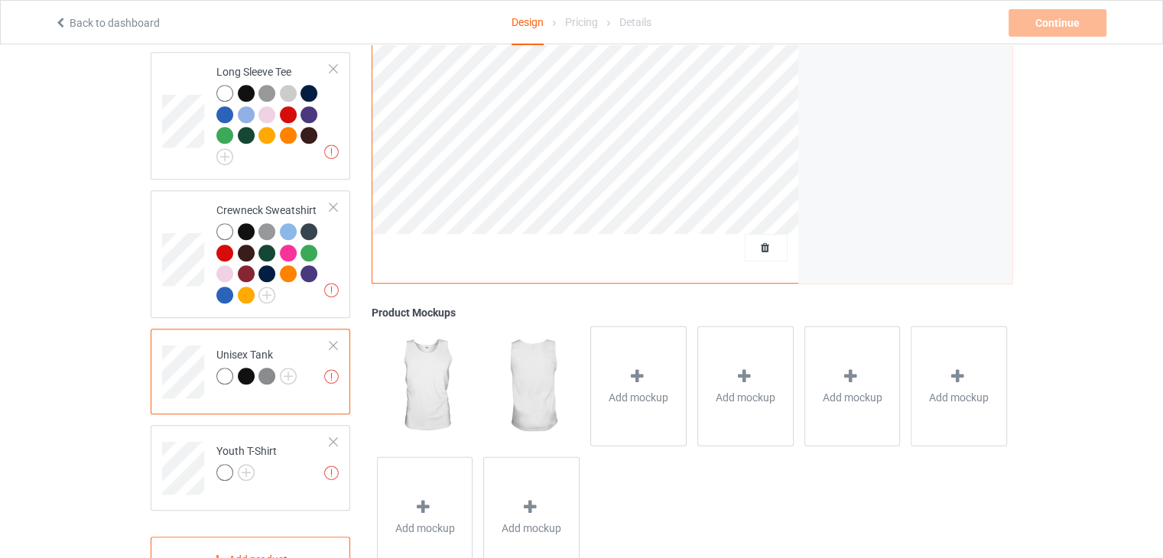
scroll to position [849, 0]
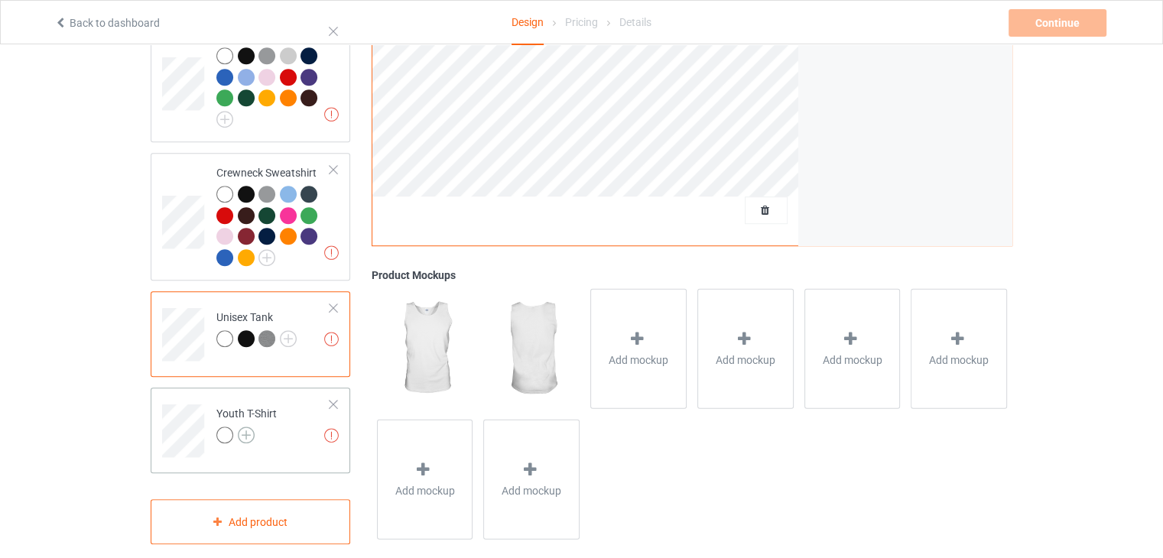
click at [245, 427] on img at bounding box center [246, 435] width 17 height 17
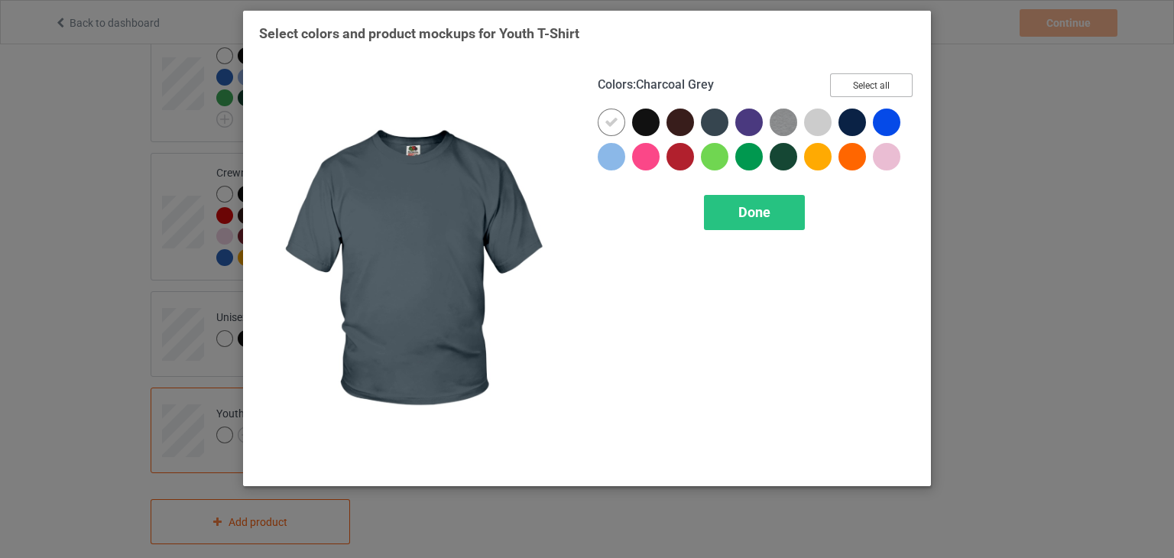
click at [884, 86] on button "Select all" at bounding box center [871, 85] width 83 height 24
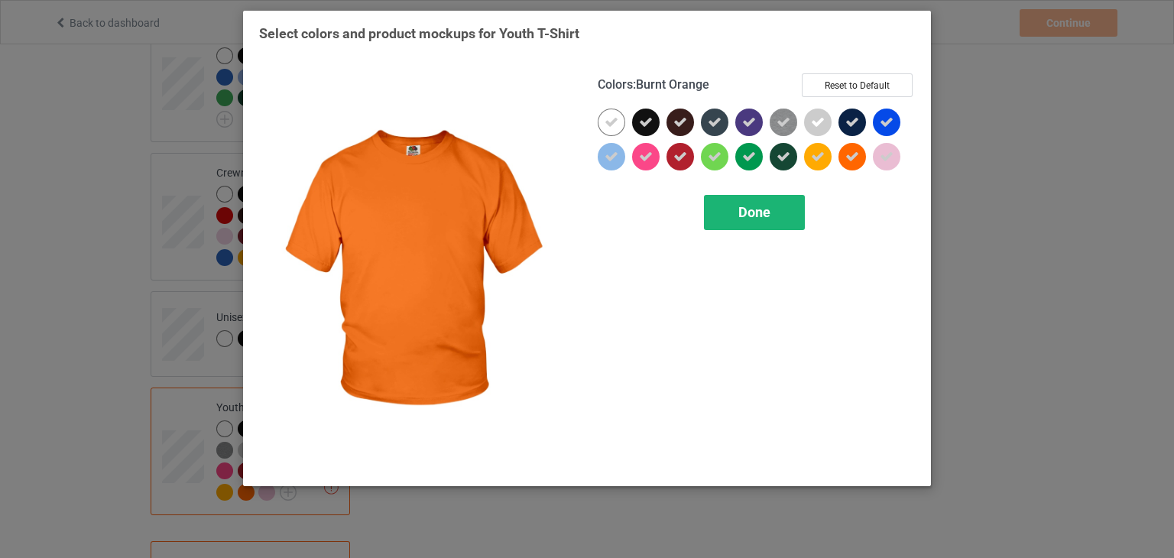
click at [751, 218] on span "Done" at bounding box center [754, 212] width 32 height 16
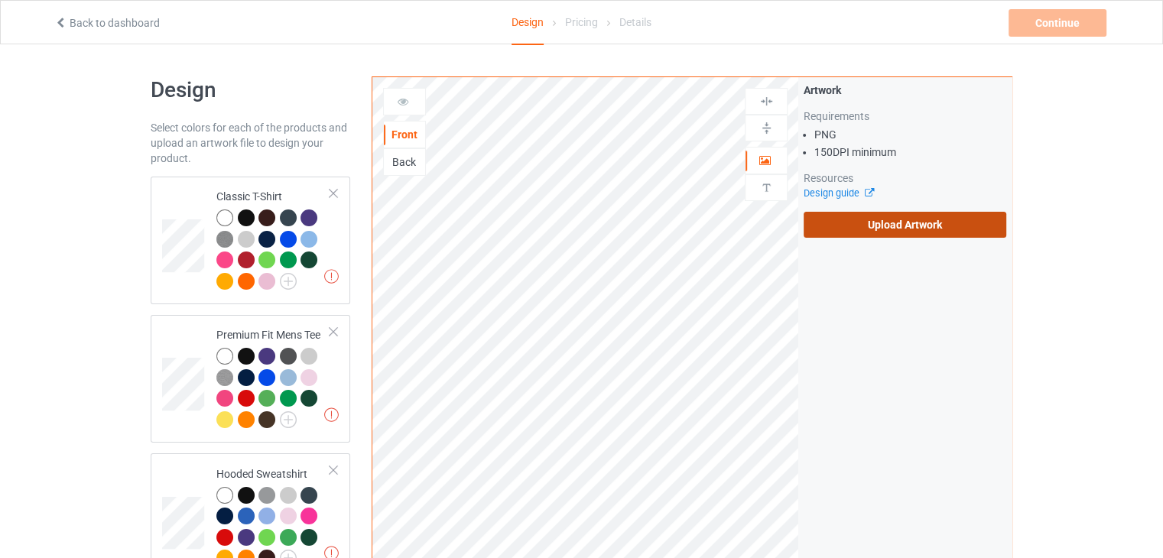
click at [868, 227] on label "Upload Artwork" at bounding box center [904, 225] width 203 height 26
click at [0, 0] on input "Upload Artwork" at bounding box center [0, 0] width 0 height 0
click at [920, 231] on label "Upload Artwork" at bounding box center [904, 225] width 203 height 26
click at [0, 0] on input "Upload Artwork" at bounding box center [0, 0] width 0 height 0
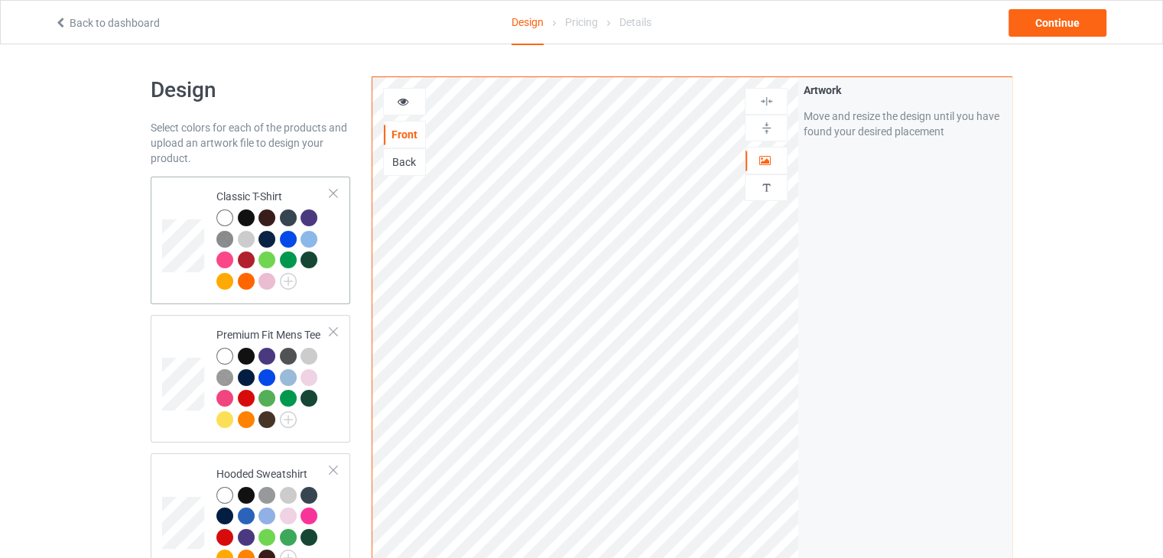
click at [268, 187] on td "Classic T-Shirt" at bounding box center [273, 240] width 131 height 115
click at [258, 186] on td "Classic T-Shirt" at bounding box center [273, 240] width 131 height 115
click at [401, 114] on div at bounding box center [404, 102] width 43 height 28
click at [402, 98] on icon at bounding box center [403, 99] width 13 height 11
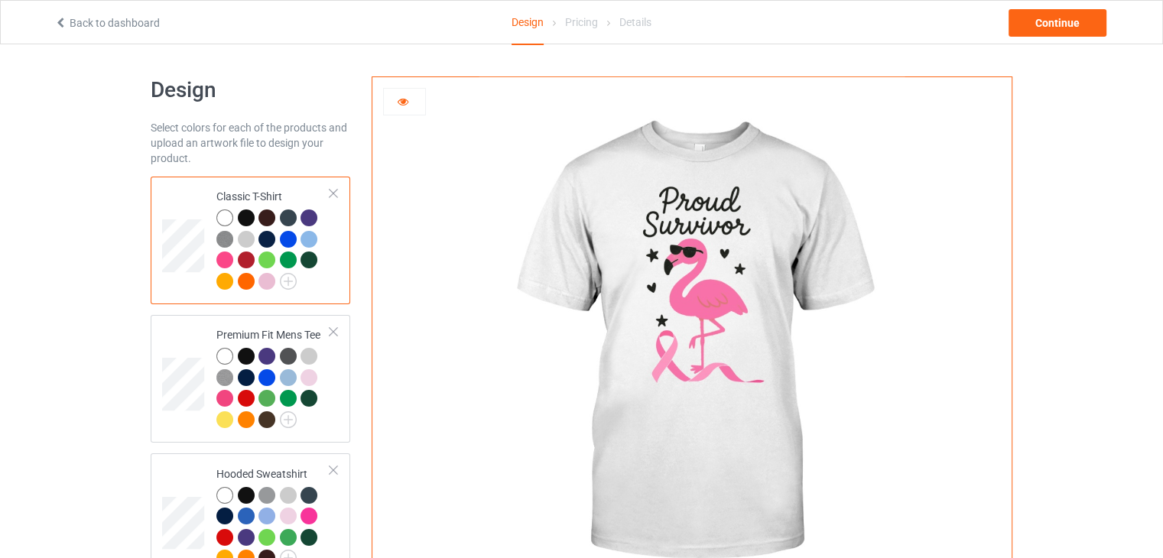
click at [245, 220] on div at bounding box center [246, 217] width 17 height 17
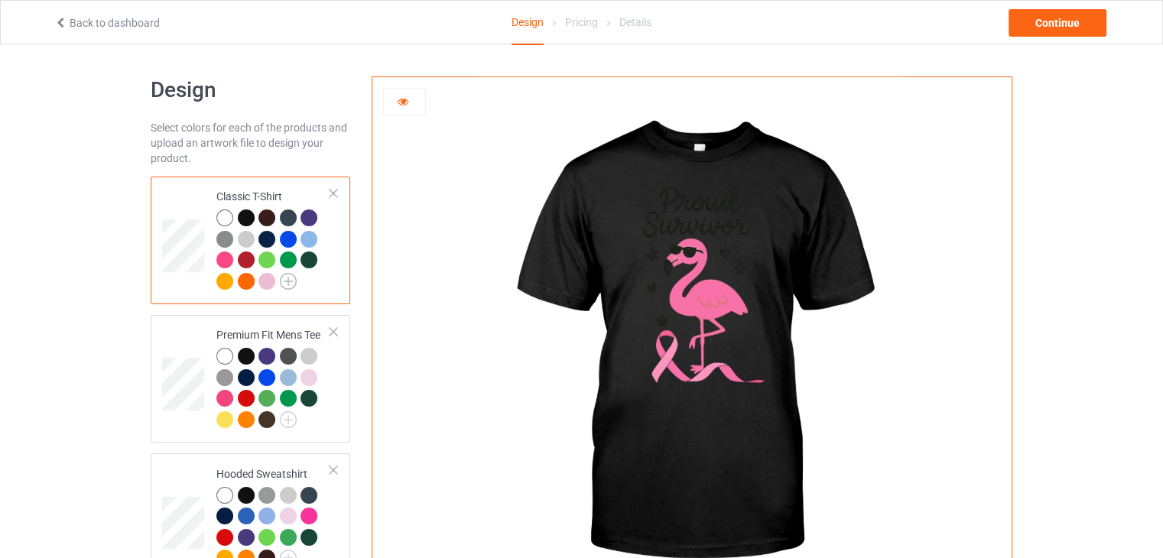
click at [284, 277] on img at bounding box center [288, 281] width 17 height 17
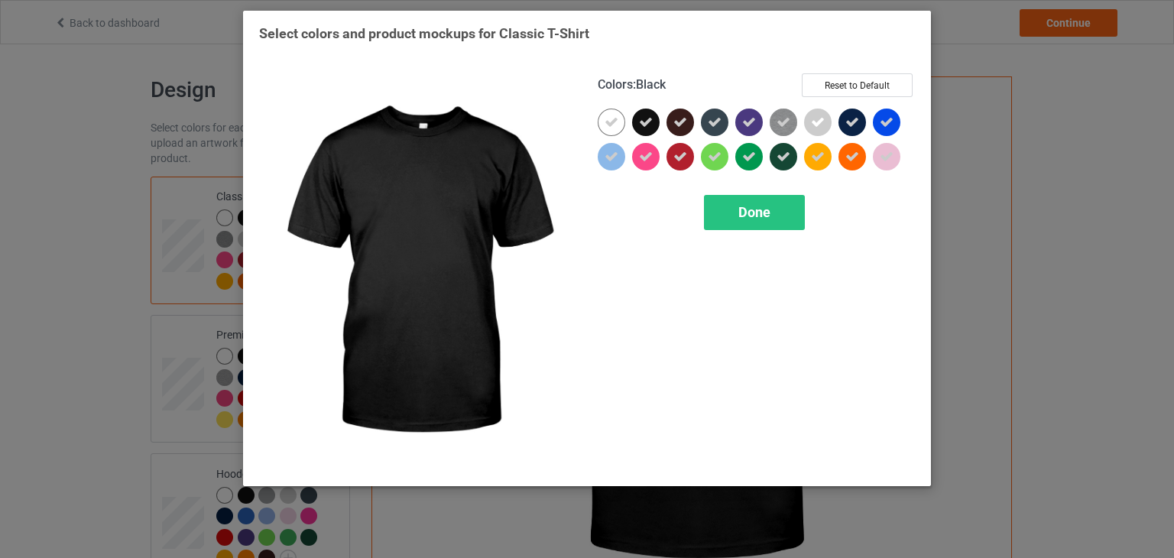
click at [651, 123] on icon at bounding box center [646, 122] width 14 height 14
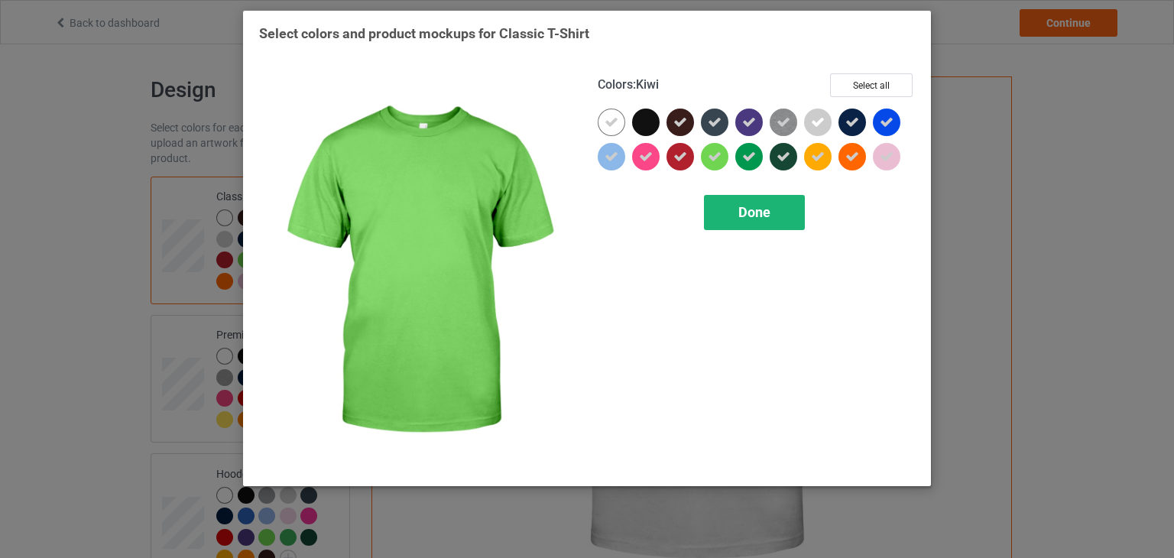
click at [777, 227] on div "Done" at bounding box center [754, 212] width 101 height 35
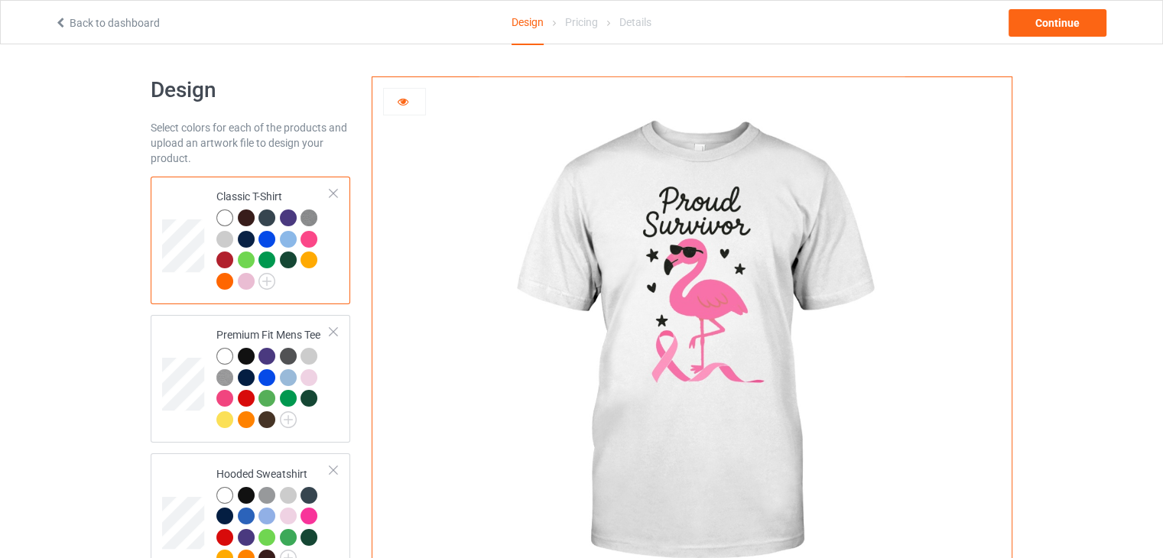
click at [242, 219] on div at bounding box center [246, 217] width 17 height 17
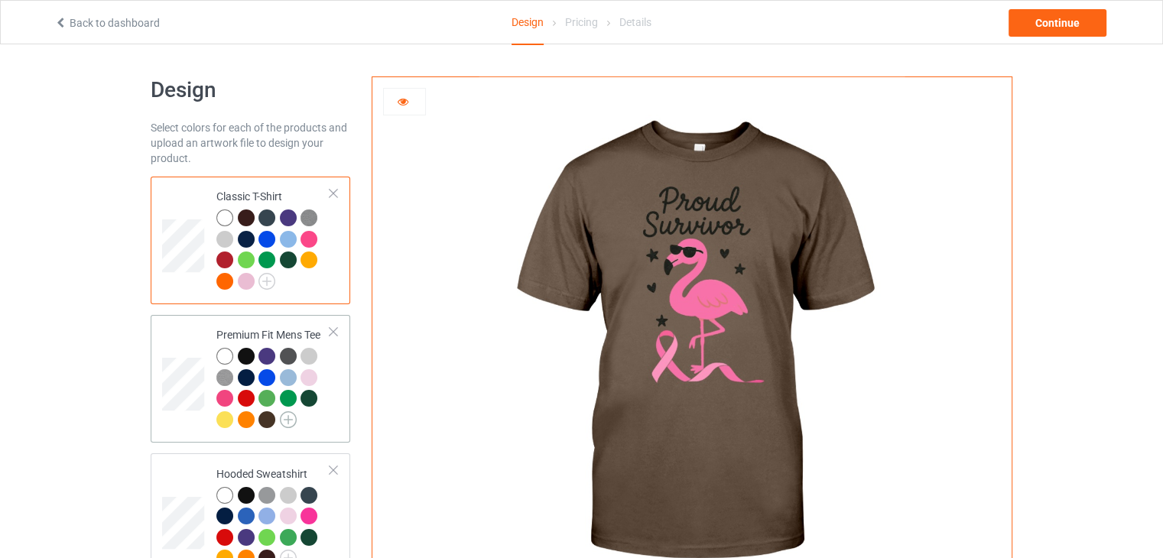
click at [281, 415] on img at bounding box center [288, 419] width 17 height 17
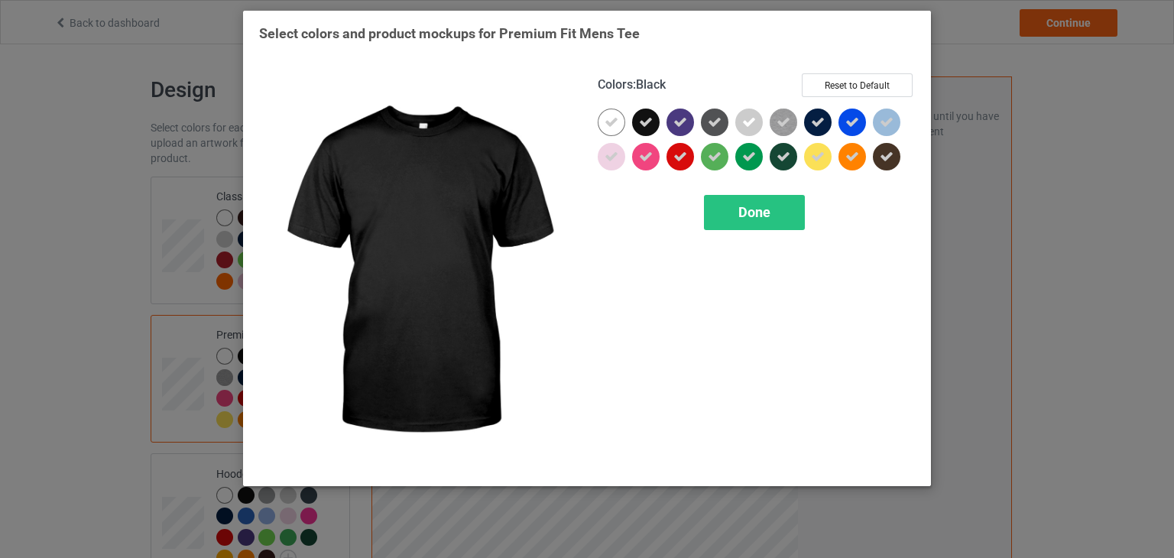
click at [648, 120] on icon at bounding box center [646, 122] width 14 height 14
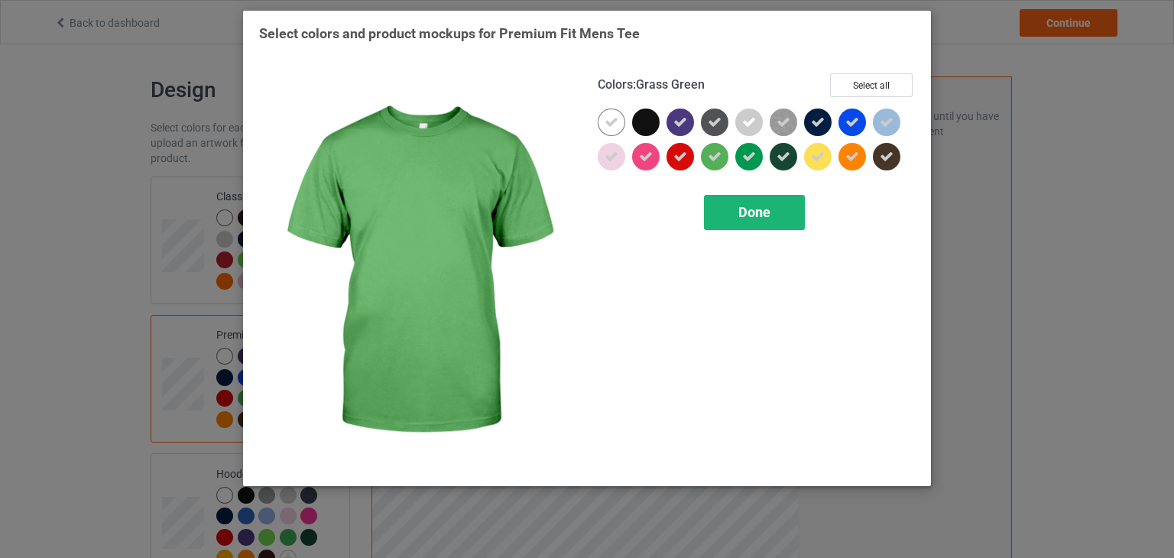
click at [794, 215] on div "Done" at bounding box center [754, 212] width 101 height 35
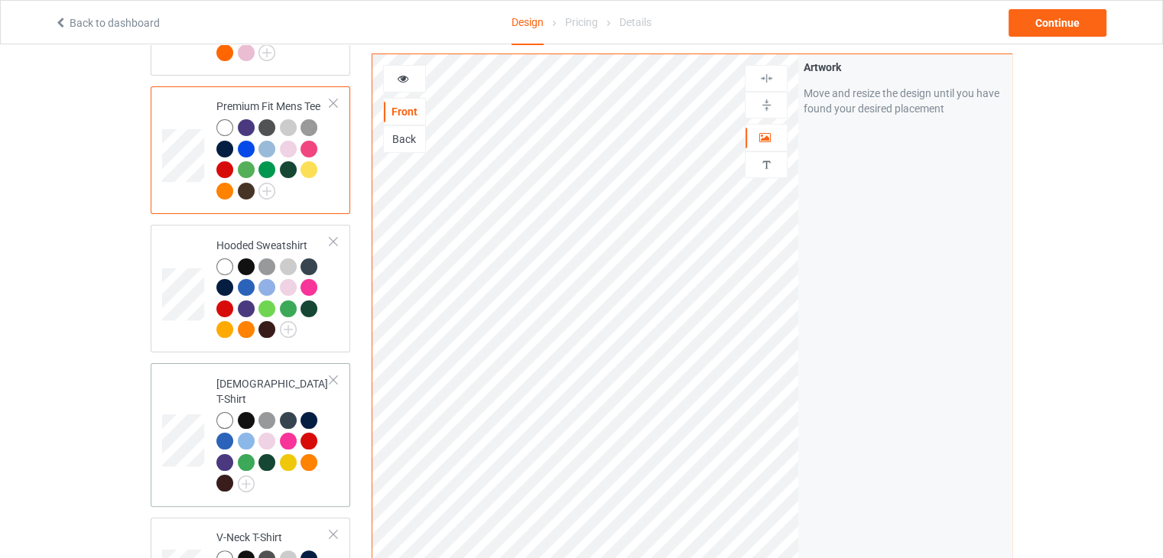
scroll to position [229, 0]
click at [287, 328] on img at bounding box center [288, 328] width 17 height 17
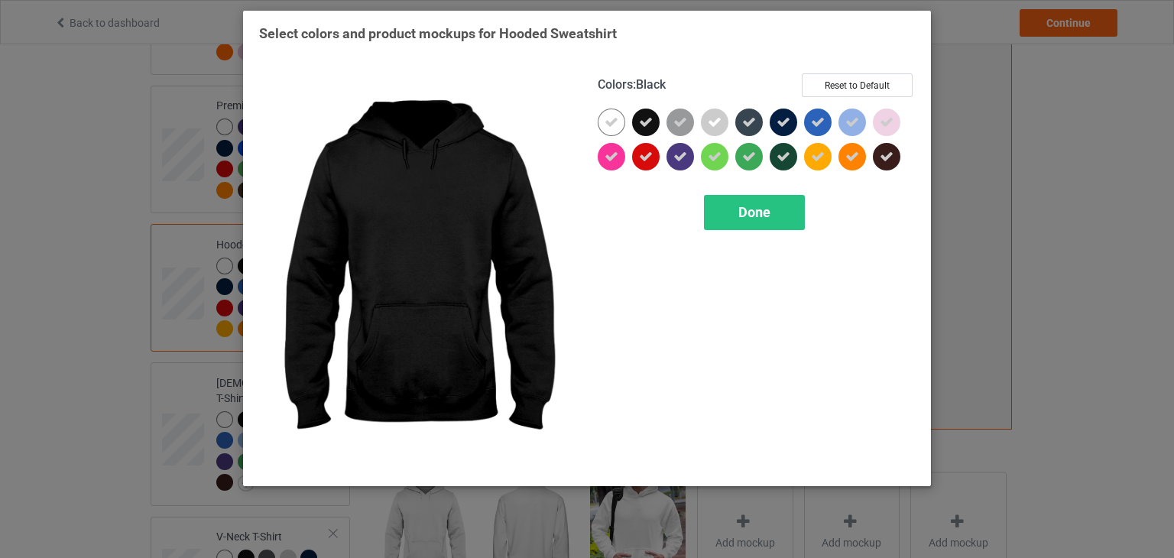
click at [654, 117] on div at bounding box center [646, 123] width 28 height 28
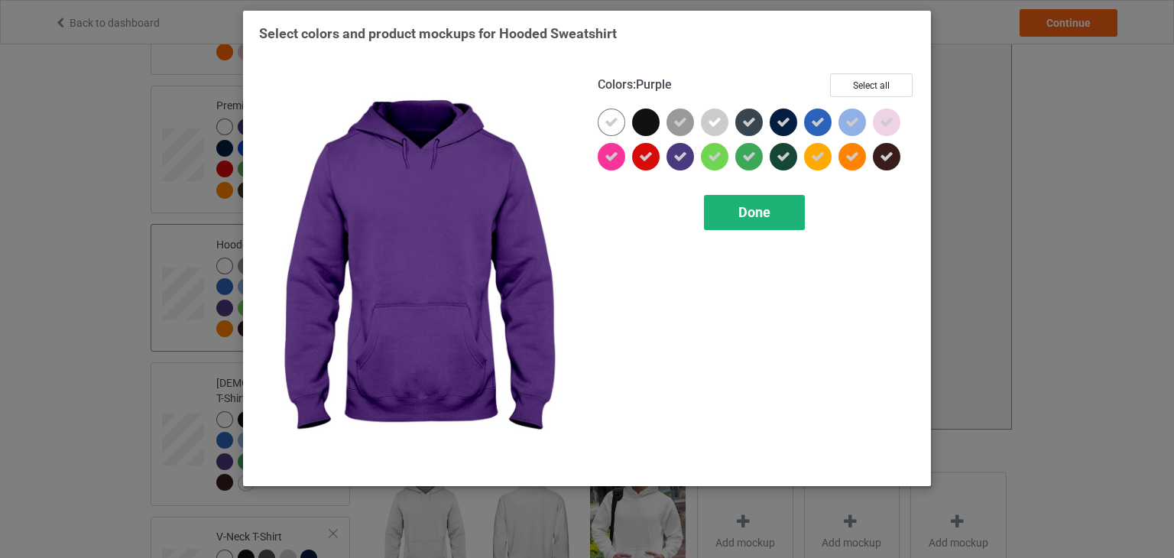
click at [742, 202] on div "Done" at bounding box center [754, 212] width 101 height 35
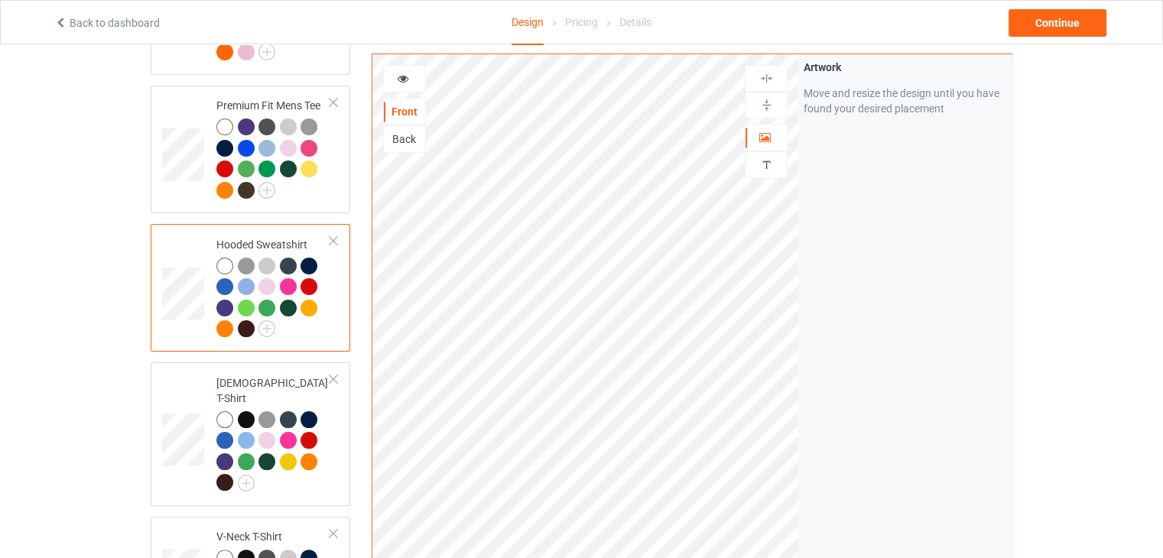
scroll to position [382, 0]
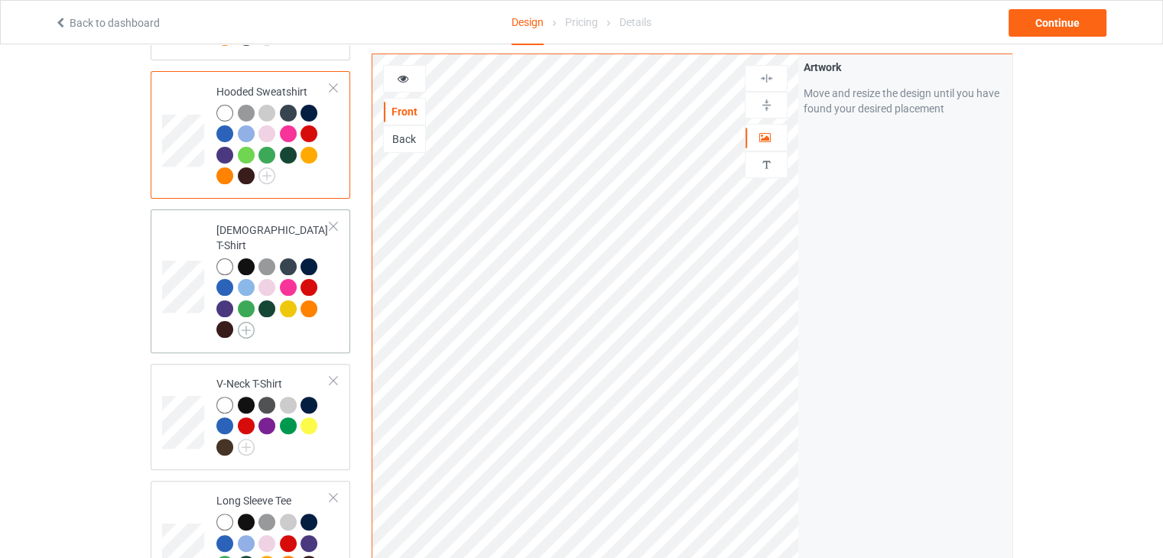
click at [246, 322] on img at bounding box center [246, 330] width 17 height 17
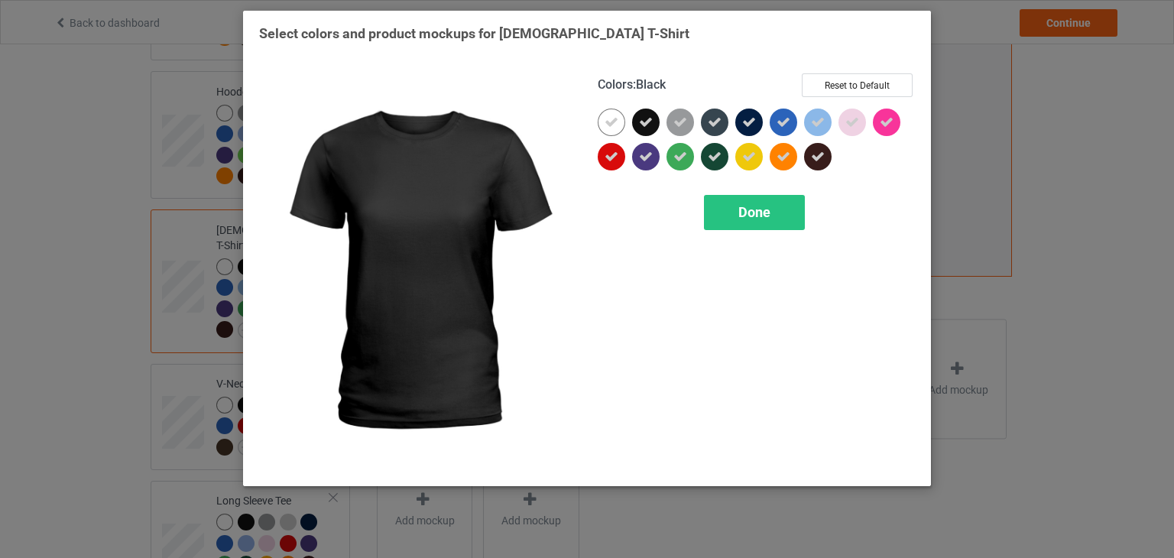
click at [651, 118] on icon at bounding box center [646, 122] width 14 height 14
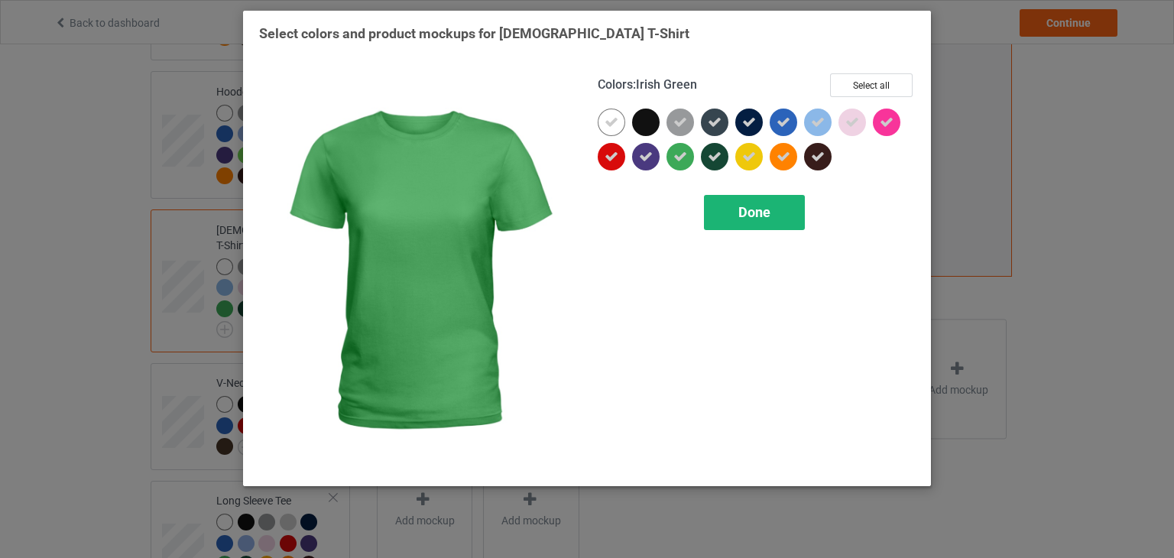
click at [735, 219] on div "Done" at bounding box center [754, 212] width 101 height 35
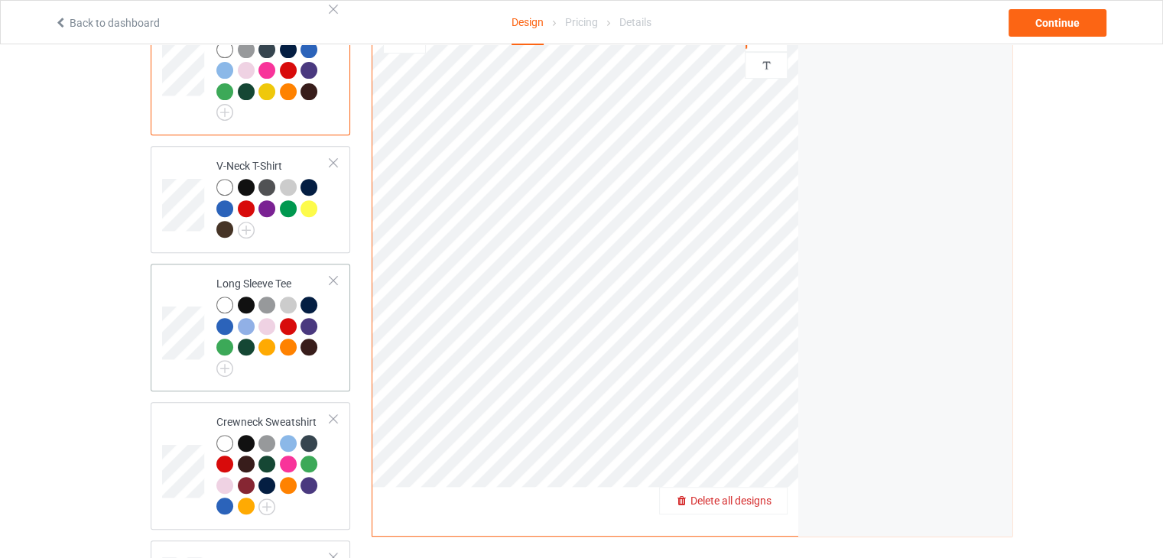
scroll to position [612, 0]
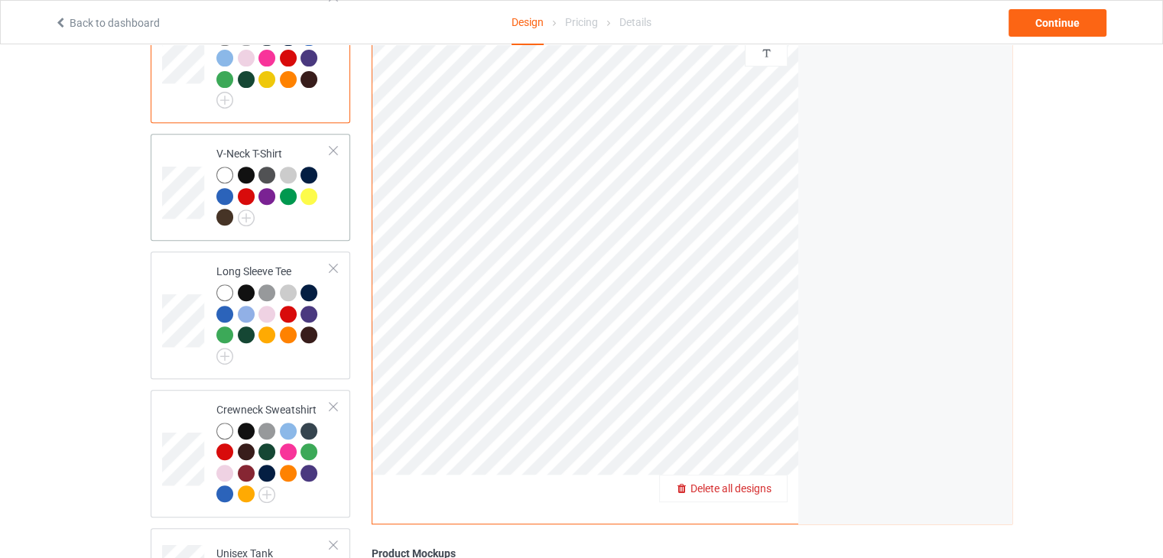
click at [242, 167] on div at bounding box center [246, 175] width 17 height 17
click at [248, 167] on div at bounding box center [246, 175] width 17 height 17
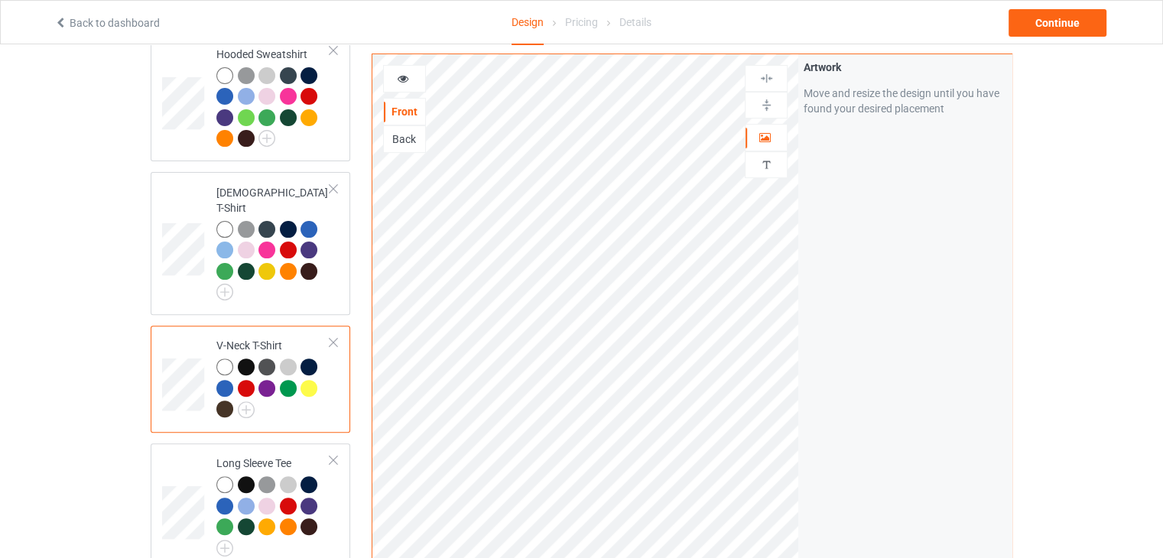
scroll to position [382, 0]
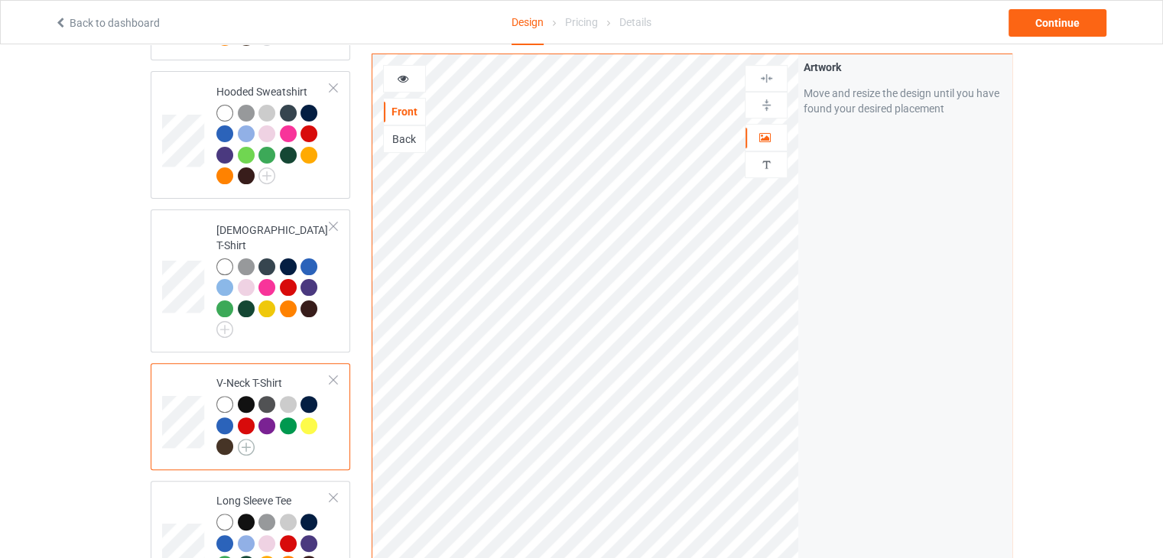
click at [242, 439] on img at bounding box center [246, 447] width 17 height 17
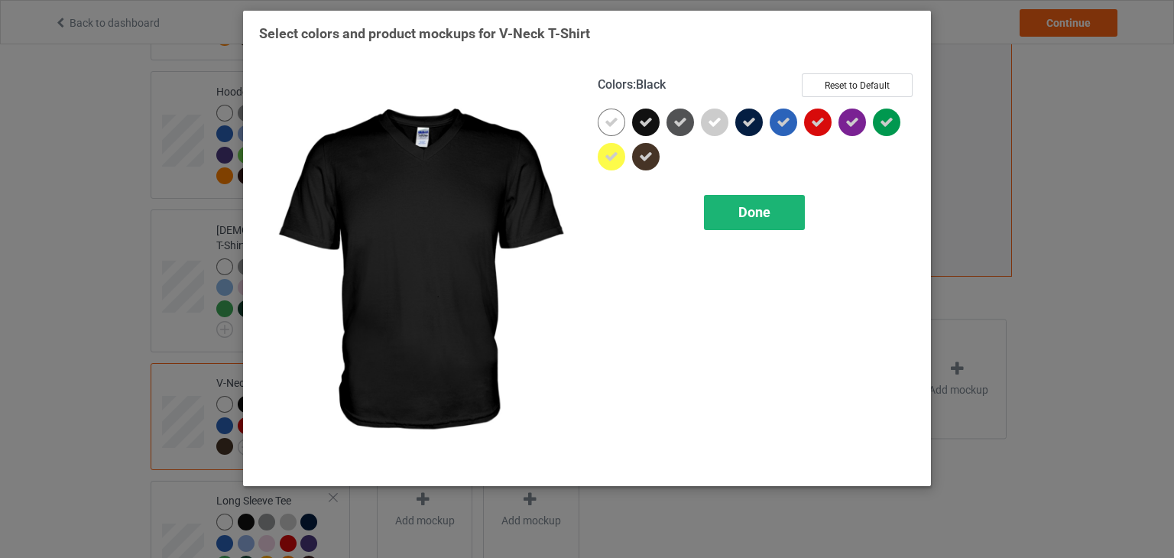
drag, startPoint x: 645, startPoint y: 117, endPoint x: 719, endPoint y: 200, distance: 111.0
click at [645, 117] on icon at bounding box center [646, 122] width 14 height 14
click at [744, 218] on span "Done" at bounding box center [754, 212] width 32 height 16
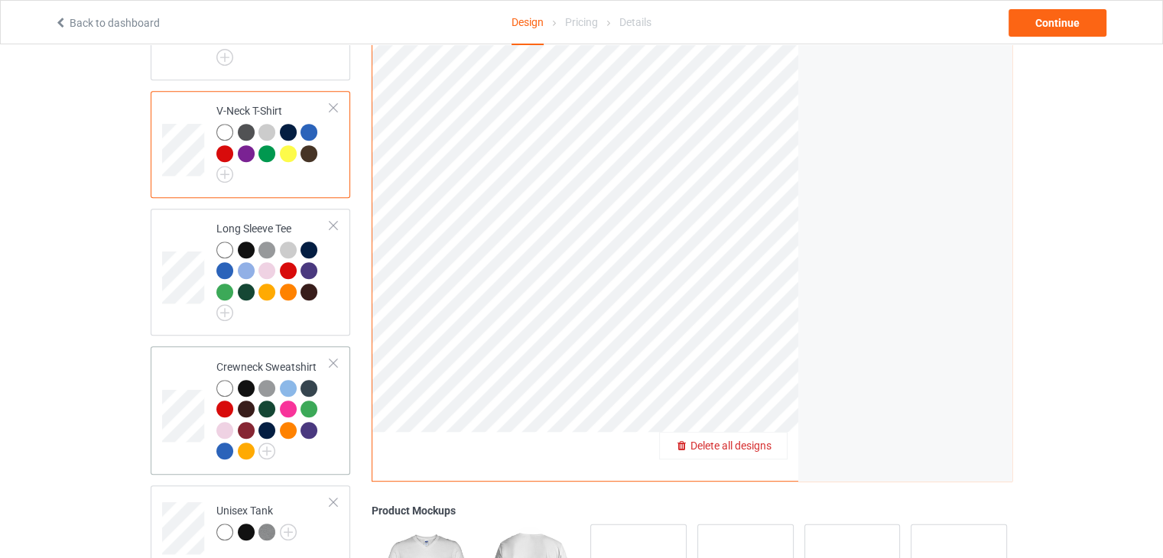
scroll to position [688, 0]
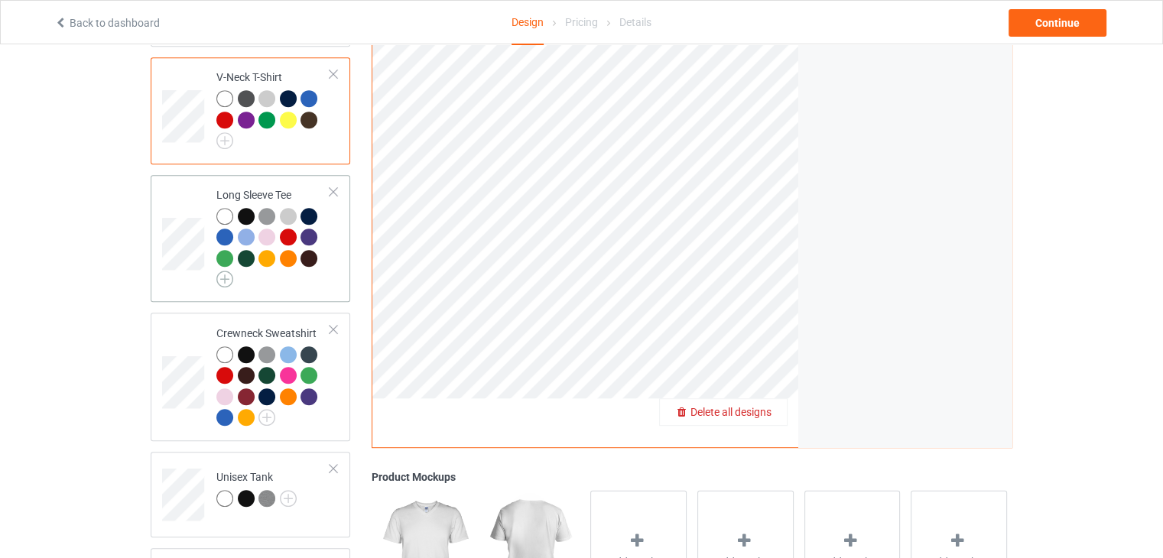
click at [219, 271] on img at bounding box center [224, 279] width 17 height 17
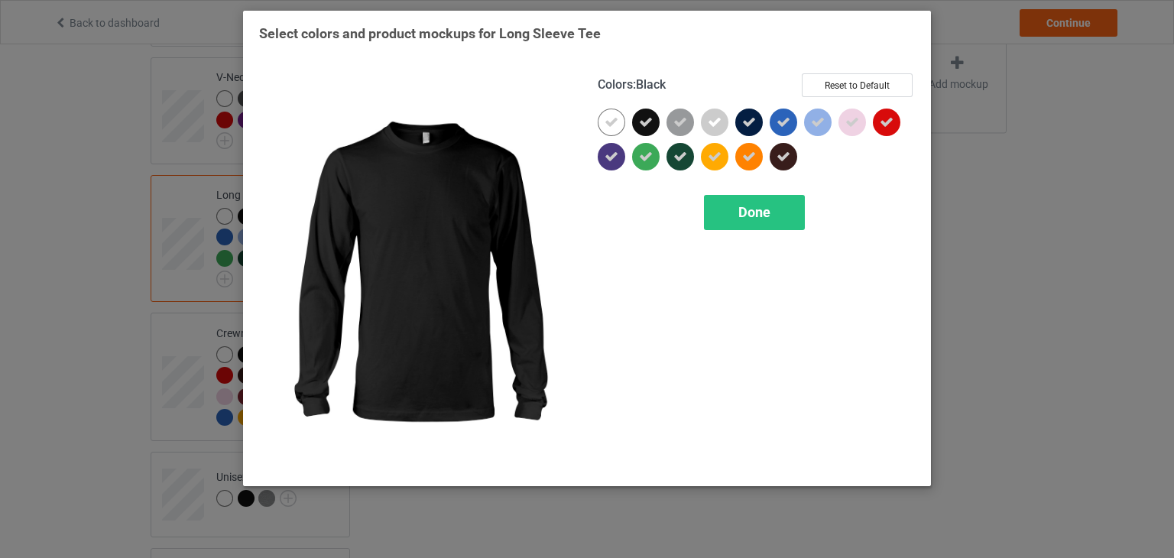
click at [651, 120] on icon at bounding box center [646, 122] width 14 height 14
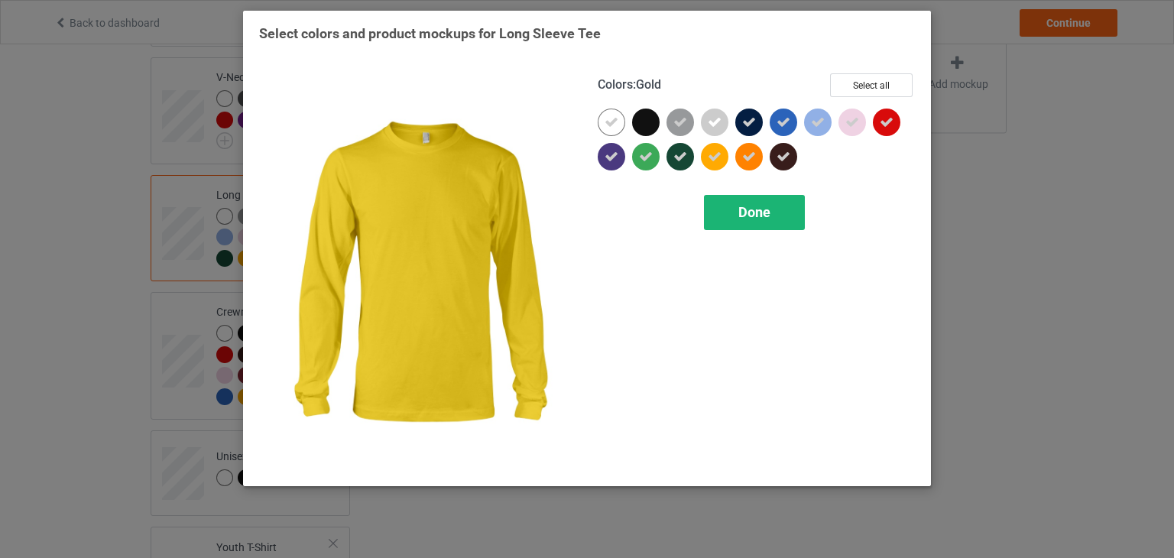
click at [751, 214] on span "Done" at bounding box center [754, 212] width 32 height 16
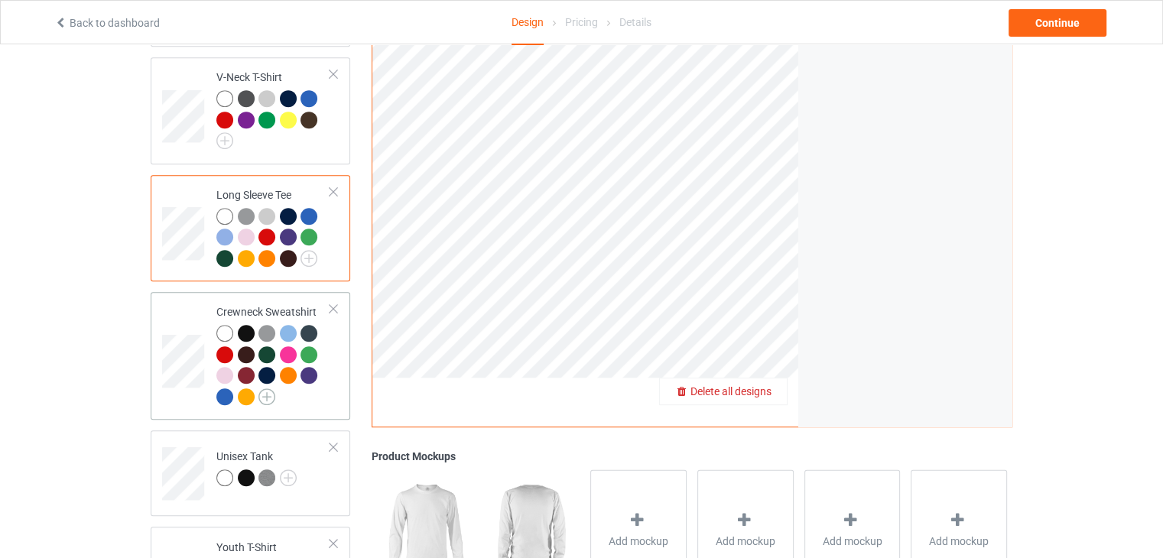
click at [262, 388] on img at bounding box center [266, 396] width 17 height 17
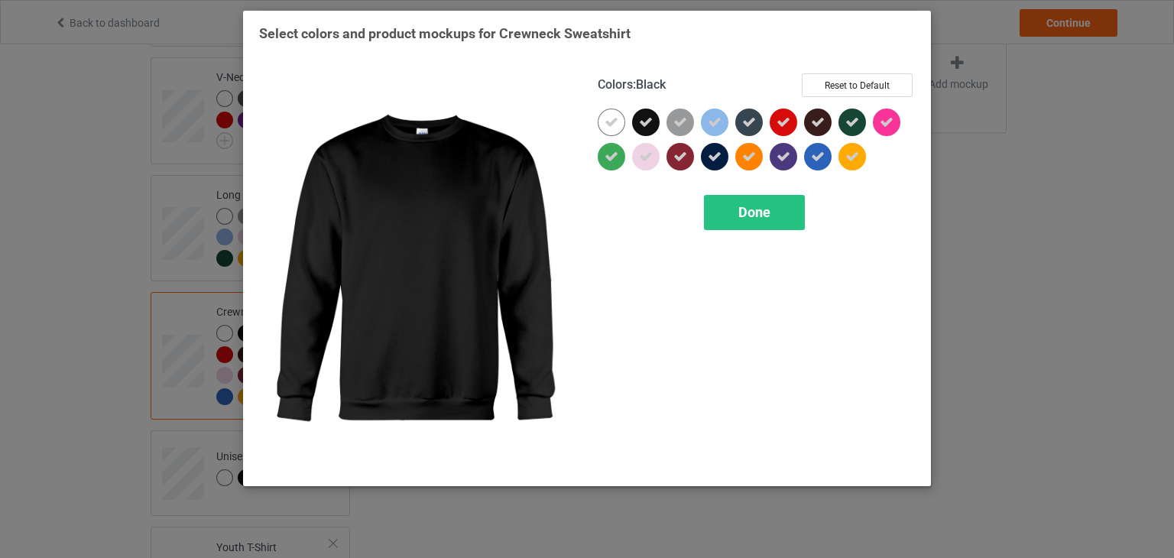
click at [638, 122] on div at bounding box center [646, 123] width 28 height 28
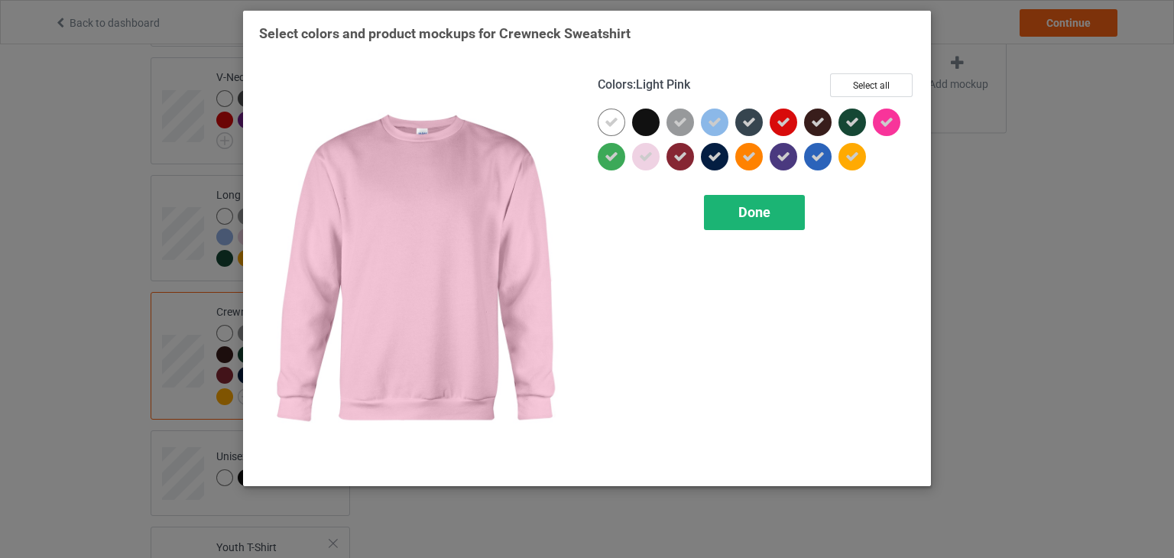
click at [770, 209] on span "Done" at bounding box center [754, 212] width 32 height 16
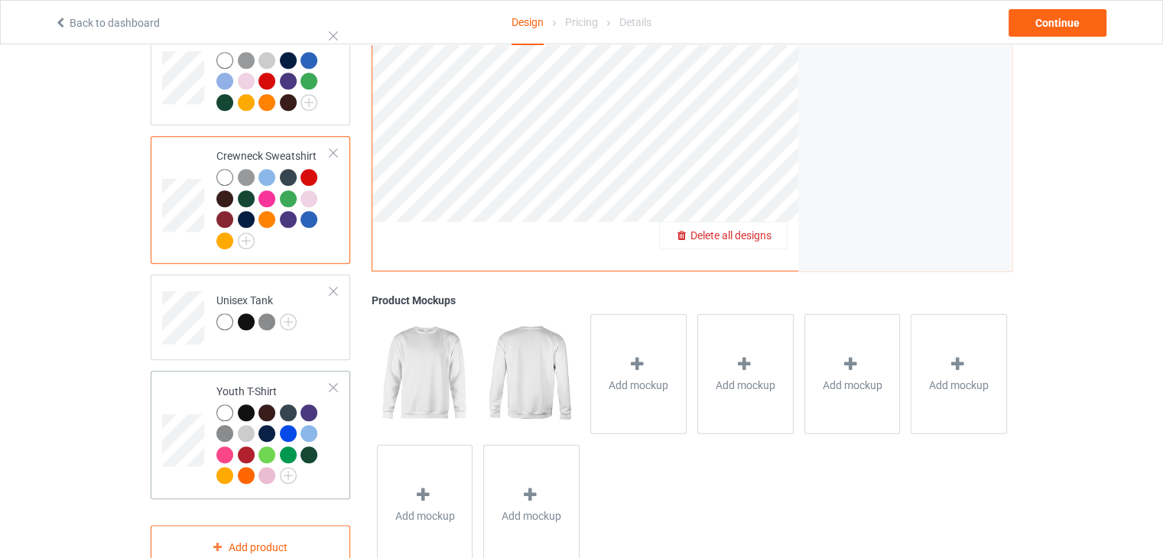
scroll to position [868, 0]
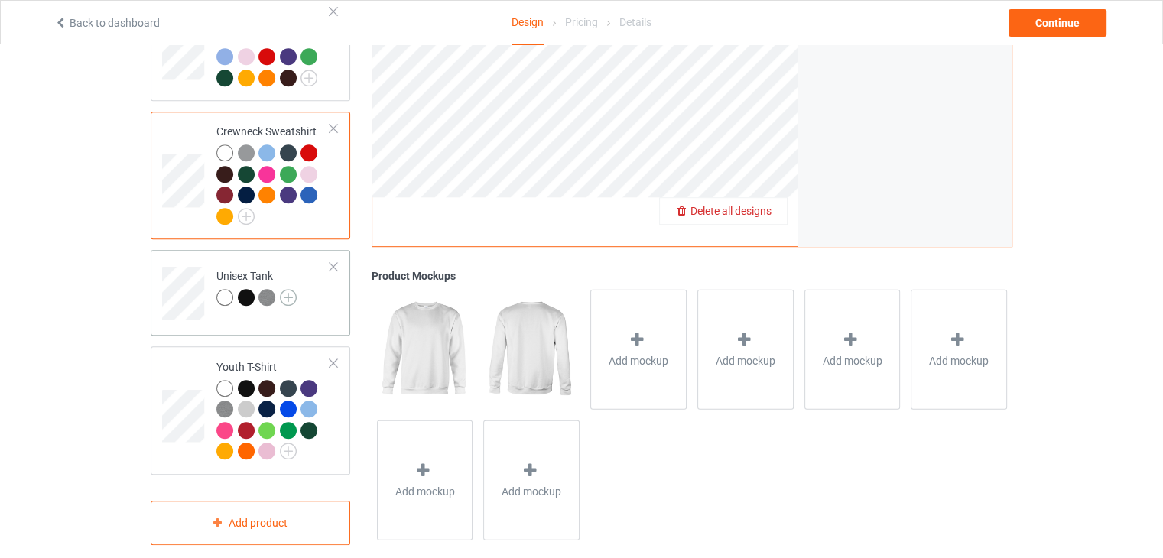
click at [287, 289] on img at bounding box center [288, 297] width 17 height 17
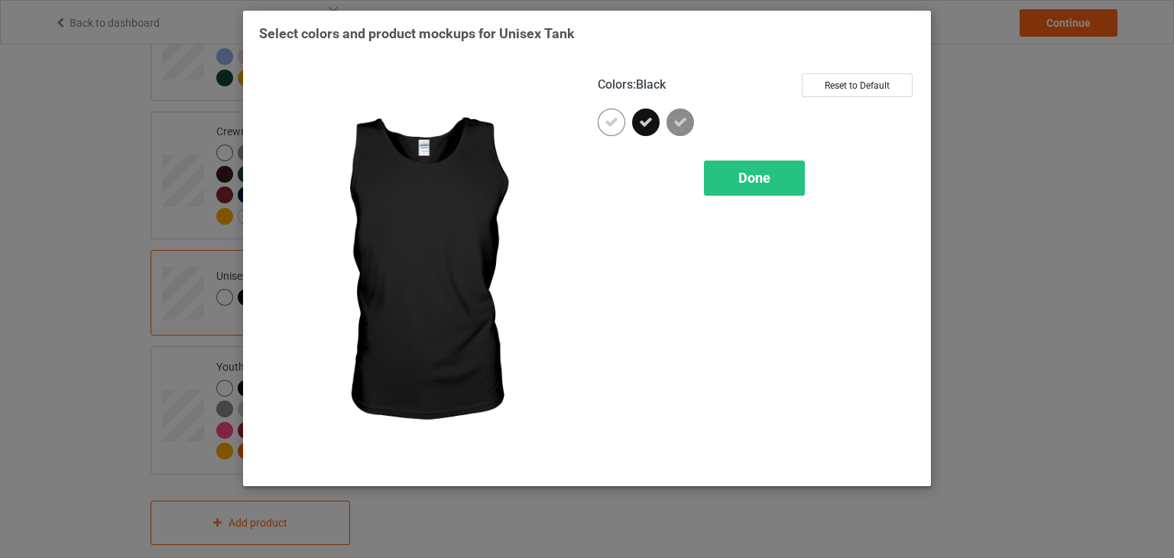
click at [645, 116] on icon at bounding box center [646, 122] width 14 height 14
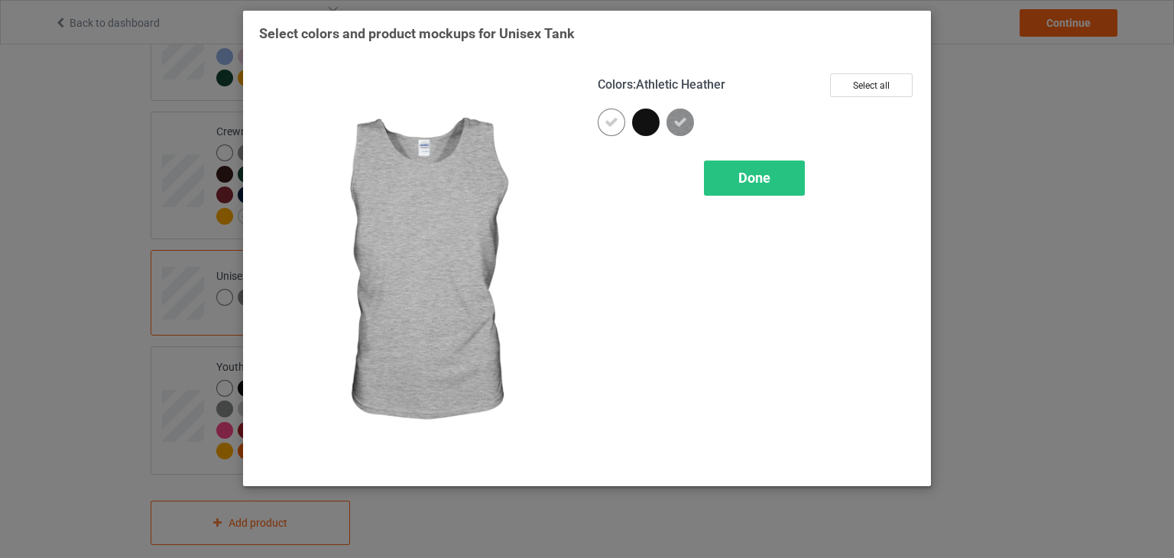
drag, startPoint x: 768, startPoint y: 180, endPoint x: 761, endPoint y: 193, distance: 15.1
click at [764, 185] on span "Done" at bounding box center [754, 178] width 32 height 16
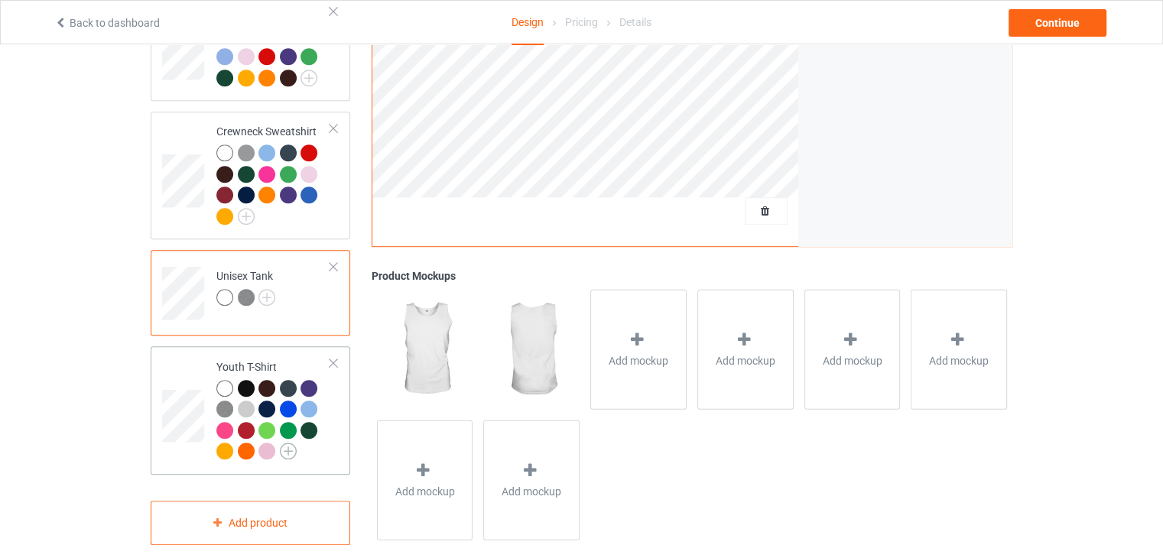
click at [284, 443] on img at bounding box center [288, 451] width 17 height 17
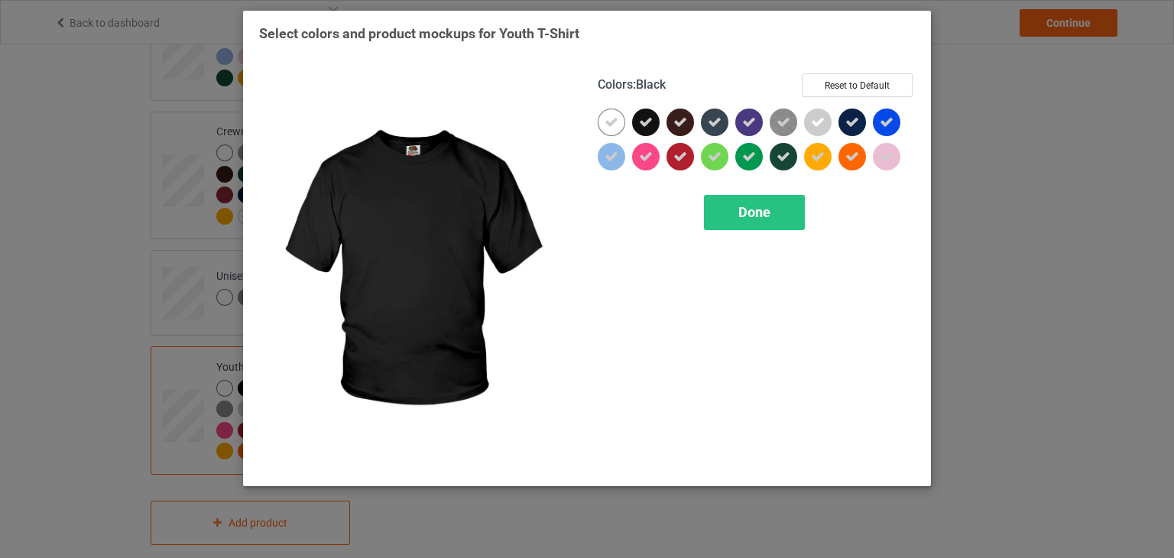
click at [653, 121] on div at bounding box center [646, 123] width 28 height 28
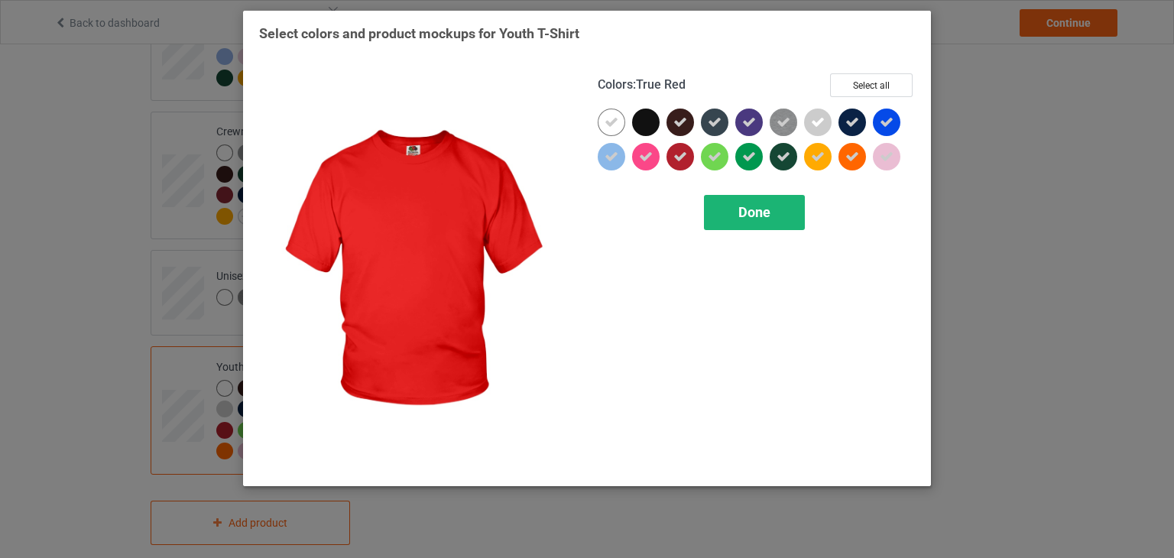
click at [768, 221] on div "Done" at bounding box center [754, 212] width 101 height 35
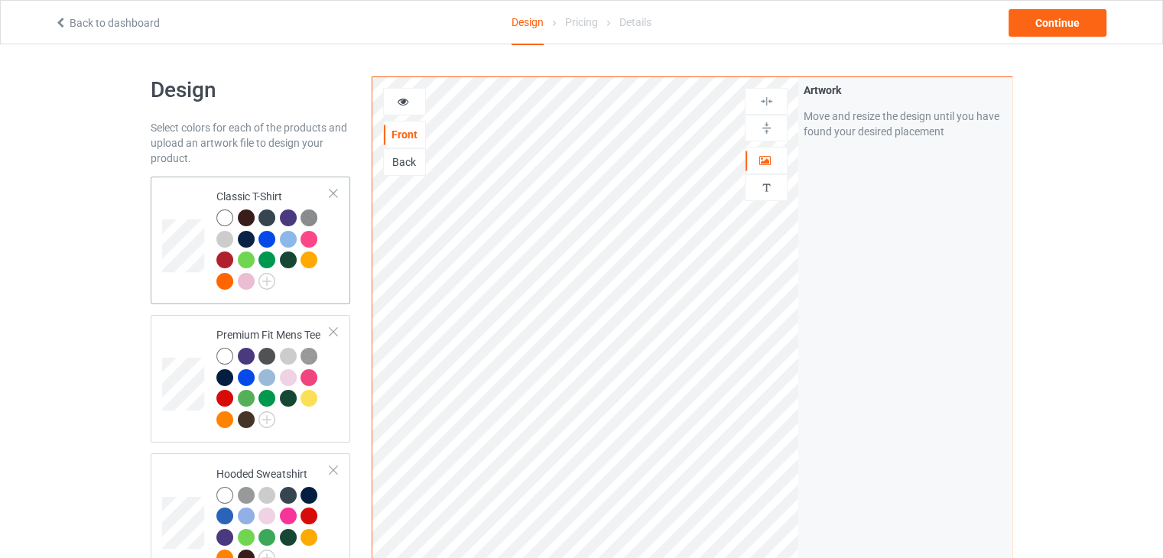
click at [309, 193] on div "Classic T-Shirt" at bounding box center [273, 238] width 114 height 99
click at [1050, 22] on div "Continue" at bounding box center [1057, 23] width 98 height 28
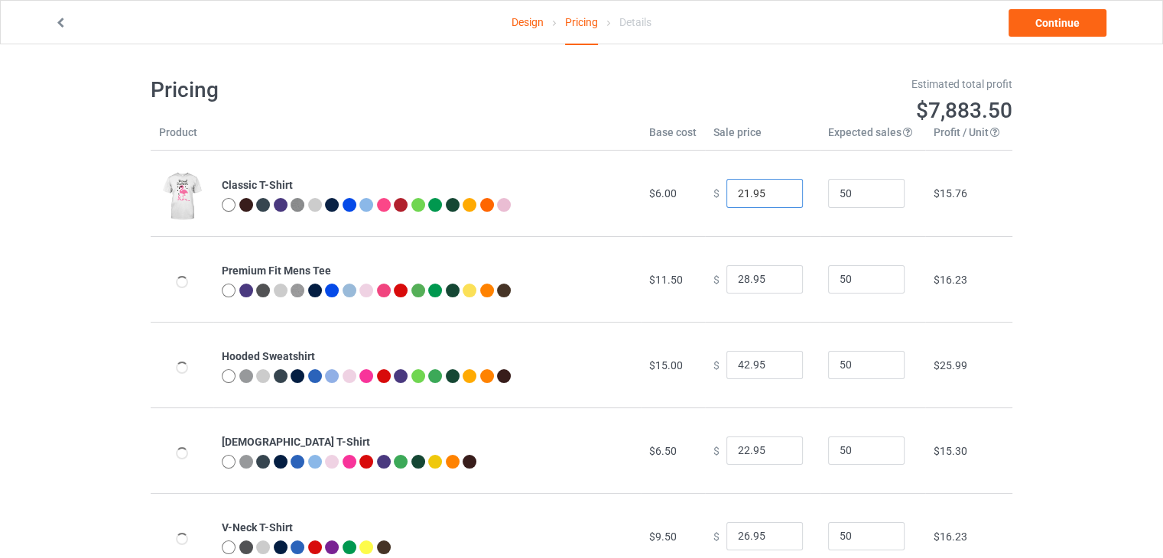
click at [777, 196] on input "21.95" at bounding box center [764, 193] width 76 height 29
click at [777, 196] on input "20.95" at bounding box center [764, 193] width 76 height 29
type input "19.95"
click at [777, 196] on input "19.95" at bounding box center [764, 193] width 76 height 29
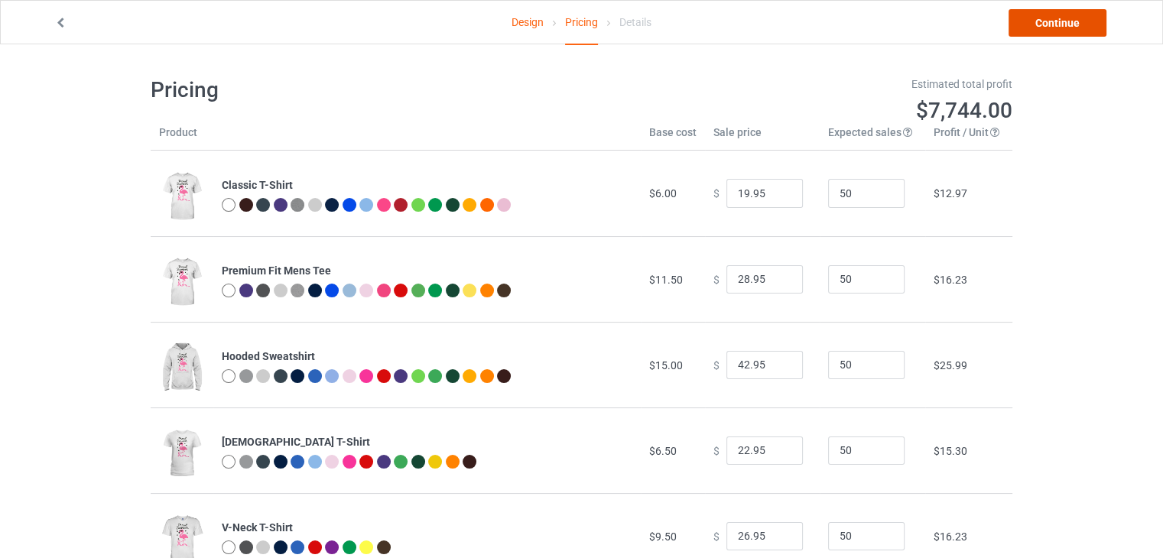
click at [1041, 20] on link "Continue" at bounding box center [1057, 23] width 98 height 28
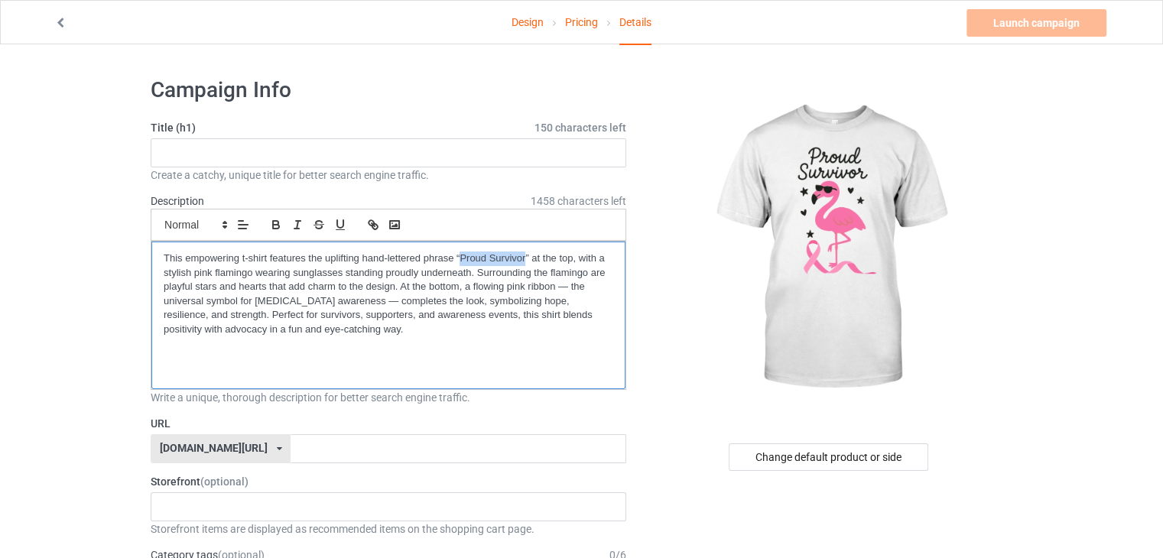
drag, startPoint x: 459, startPoint y: 252, endPoint x: 523, endPoint y: 261, distance: 64.9
click at [523, 261] on p "This empowering t-shirt features the uplifting hand-lettered phrase “Proud Surv…" at bounding box center [389, 294] width 450 height 85
copy p "Proud Survivor"
click at [342, 146] on input "text" at bounding box center [389, 152] width 476 height 29
paste input "Proud Survivor"
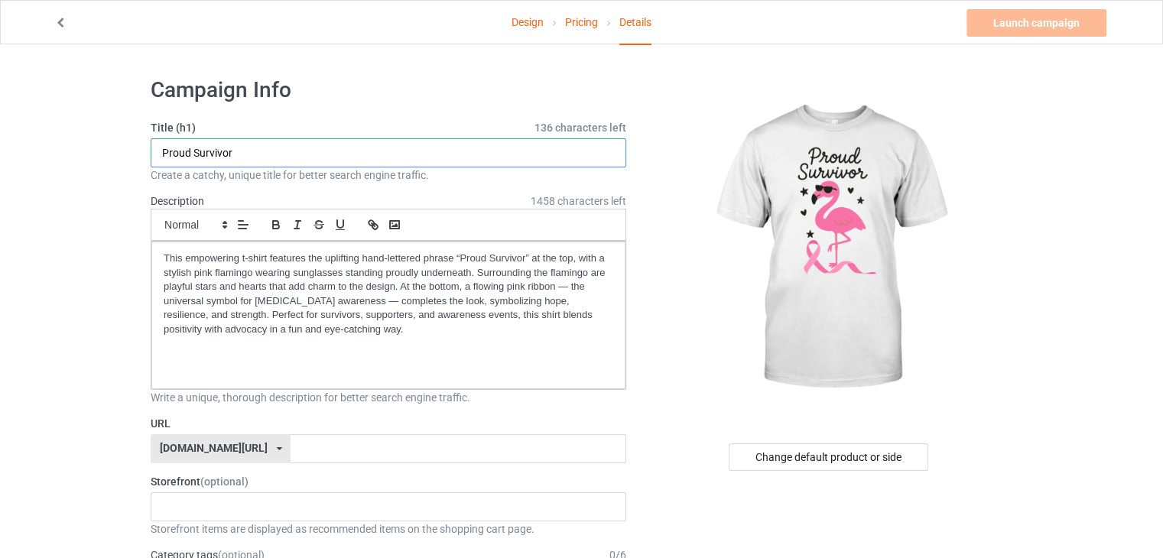
type input "Proud Survivor"
click at [291, 442] on input "text" at bounding box center [458, 448] width 335 height 29
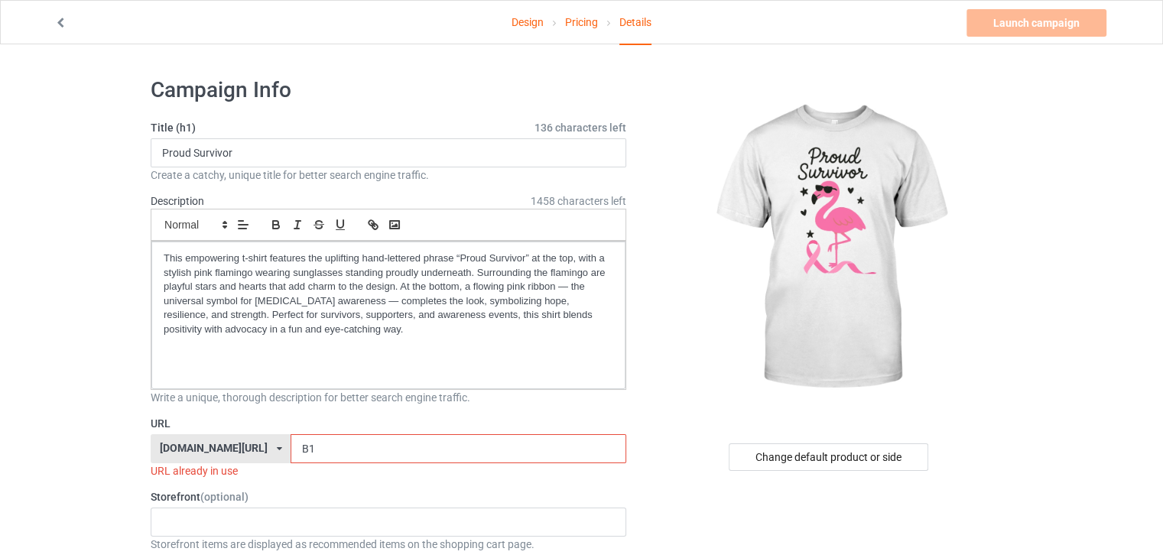
type input "B"
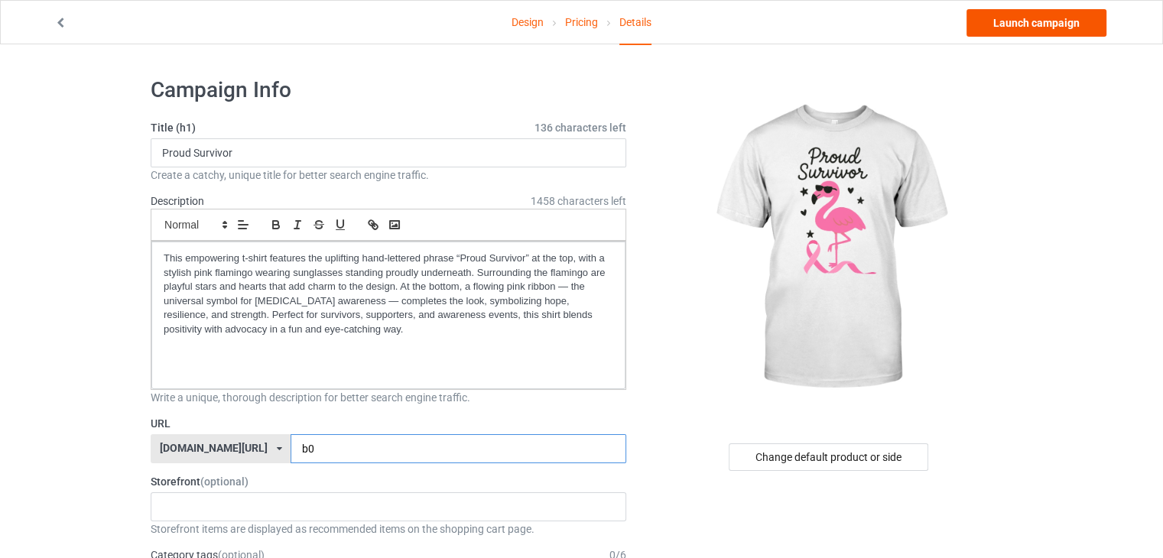
type input "b0"
click at [1008, 34] on link "Launch campaign" at bounding box center [1036, 23] width 140 height 28
